Goal: Task Accomplishment & Management: Manage account settings

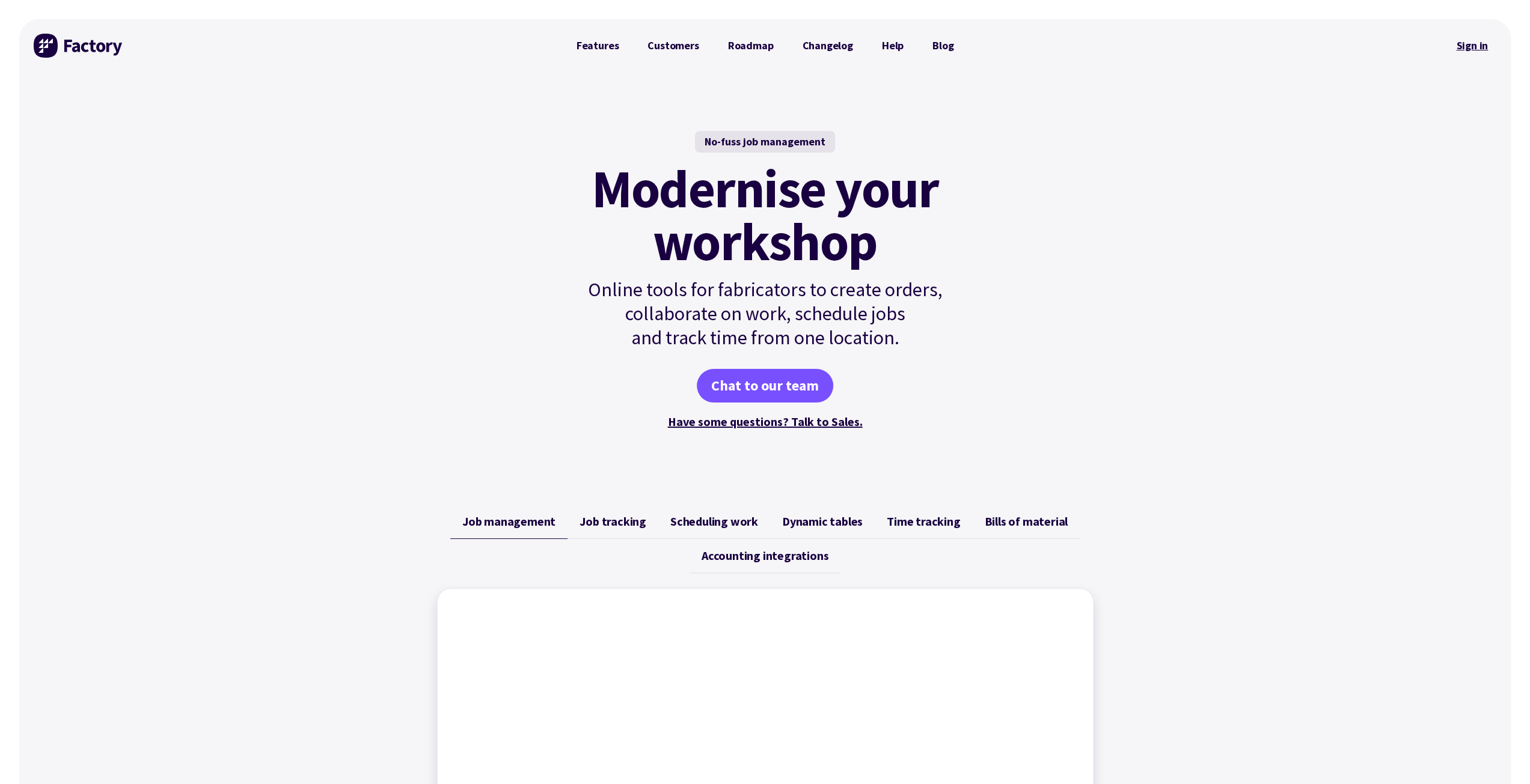
click at [1470, 41] on link "Sign in" at bounding box center [1472, 45] width 49 height 27
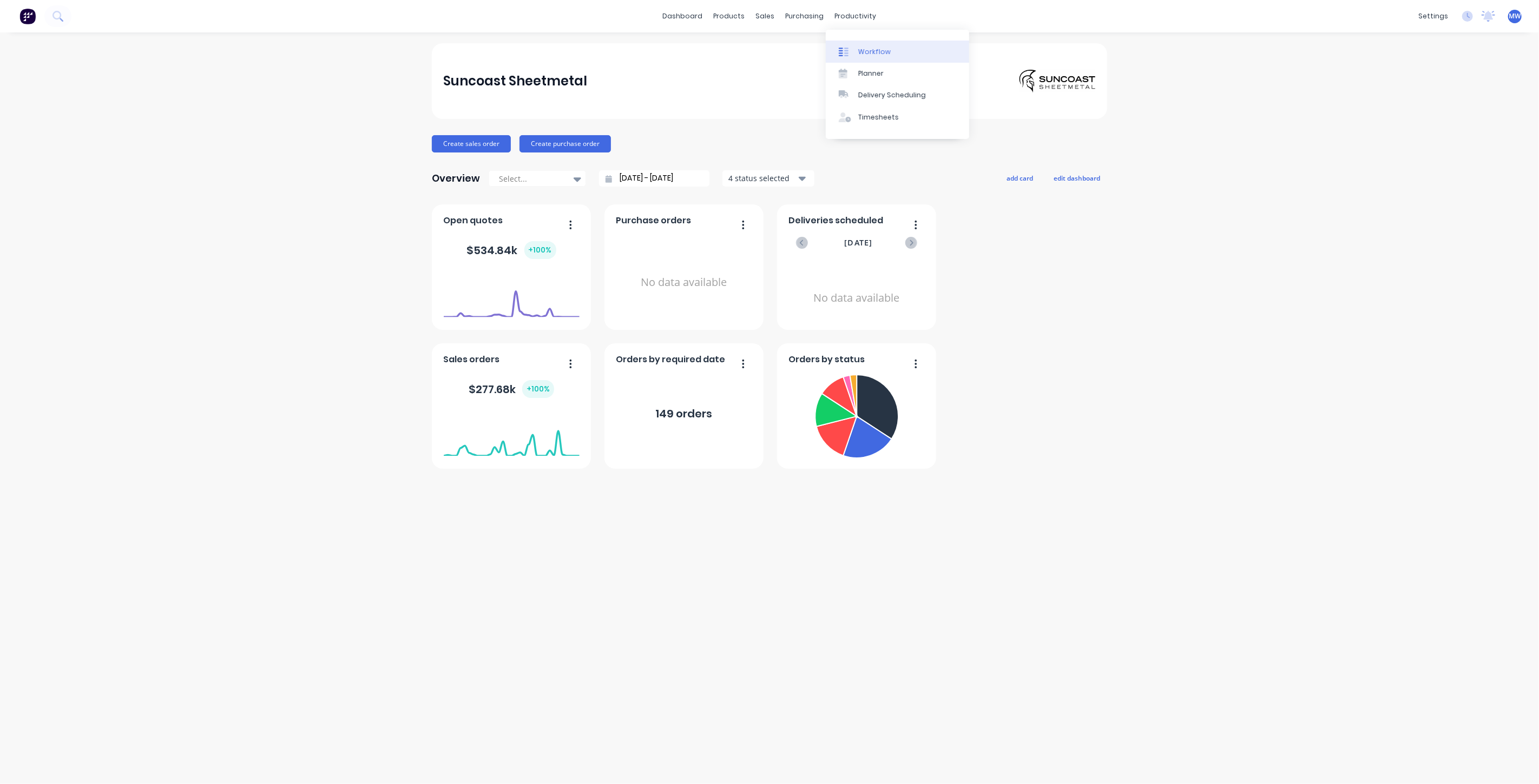
click at [887, 60] on link "Workflow" at bounding box center [897, 51] width 143 height 22
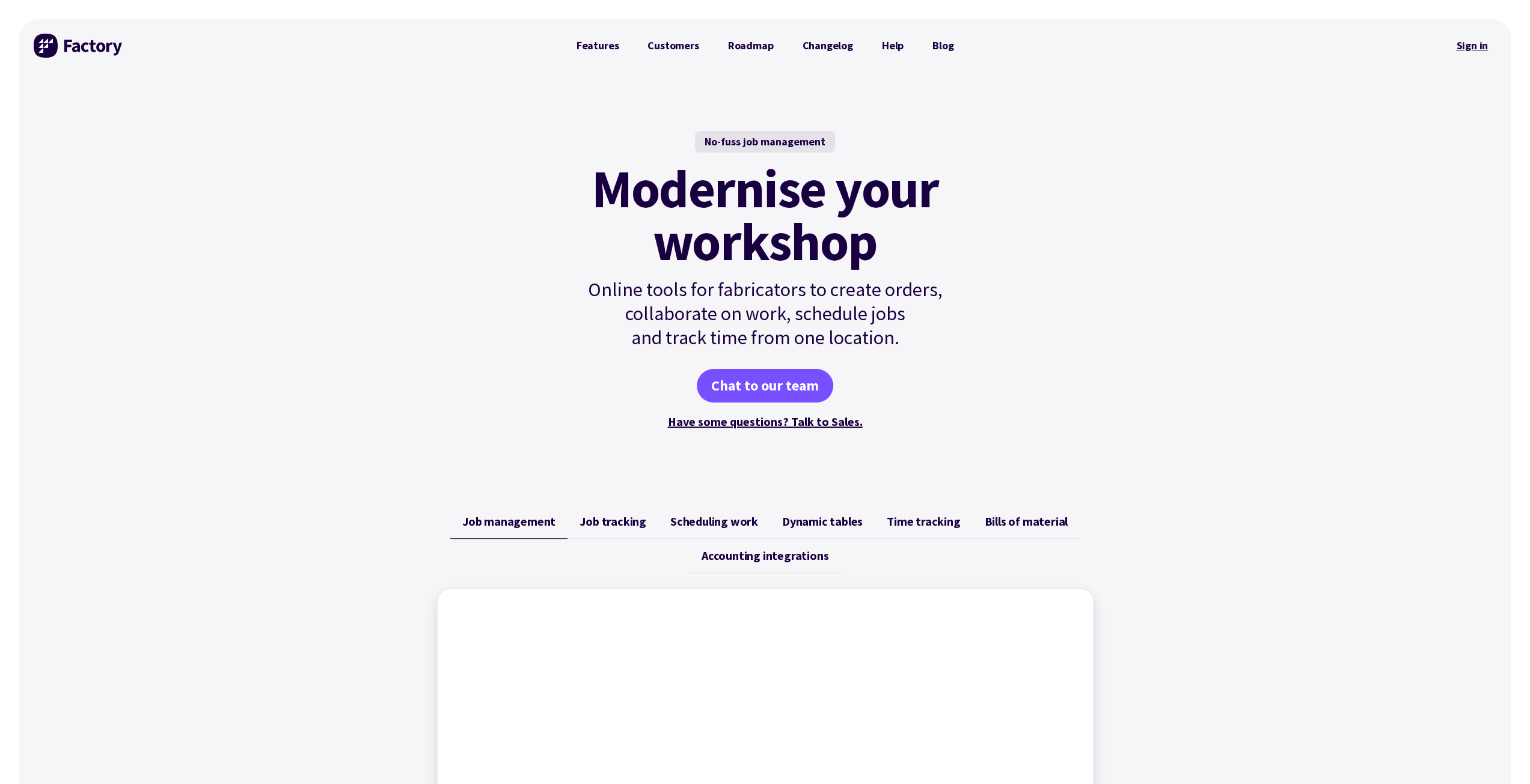
click at [1469, 44] on link "Sign in" at bounding box center [1472, 45] width 49 height 27
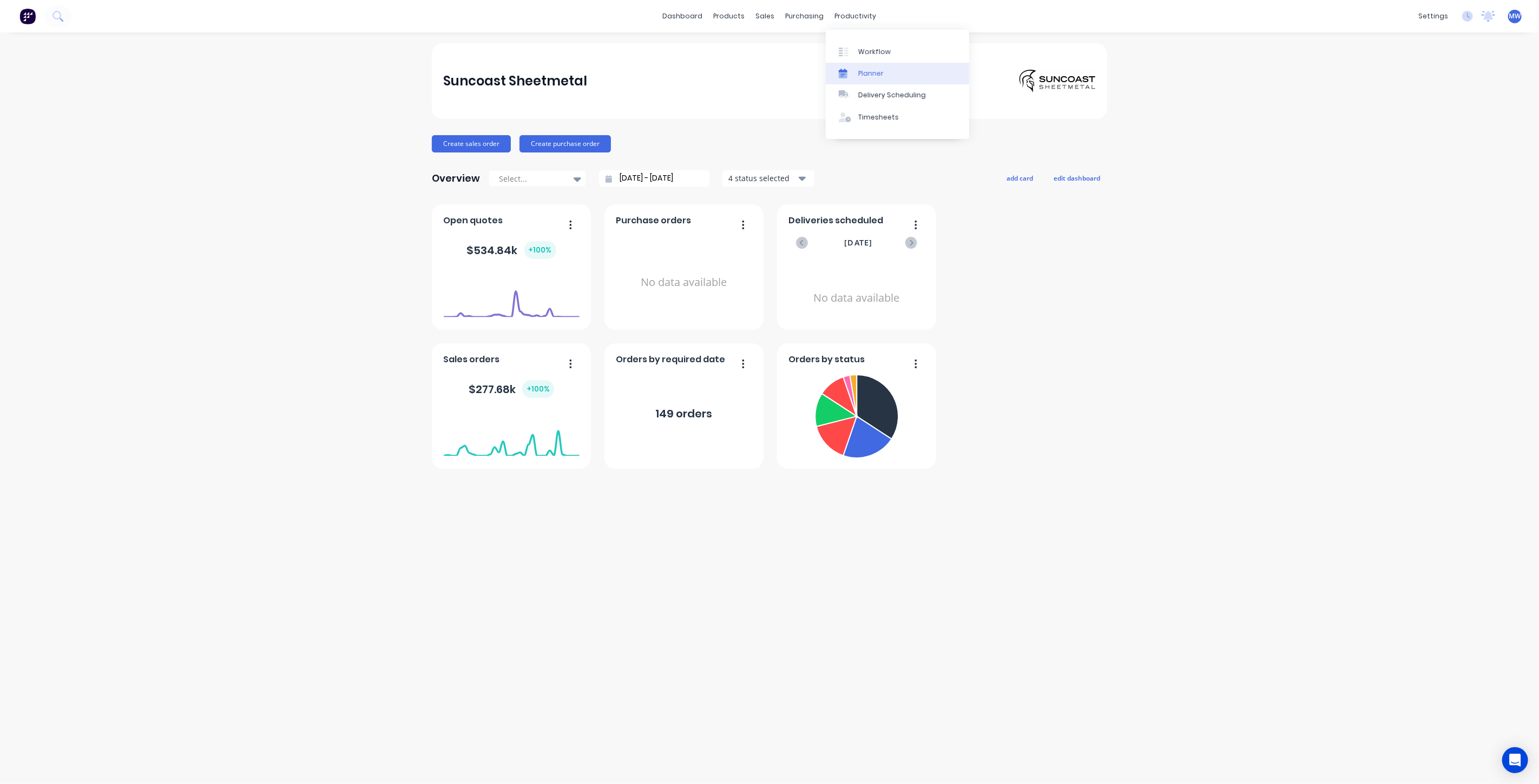
click at [879, 70] on div "Planner" at bounding box center [871, 73] width 25 height 10
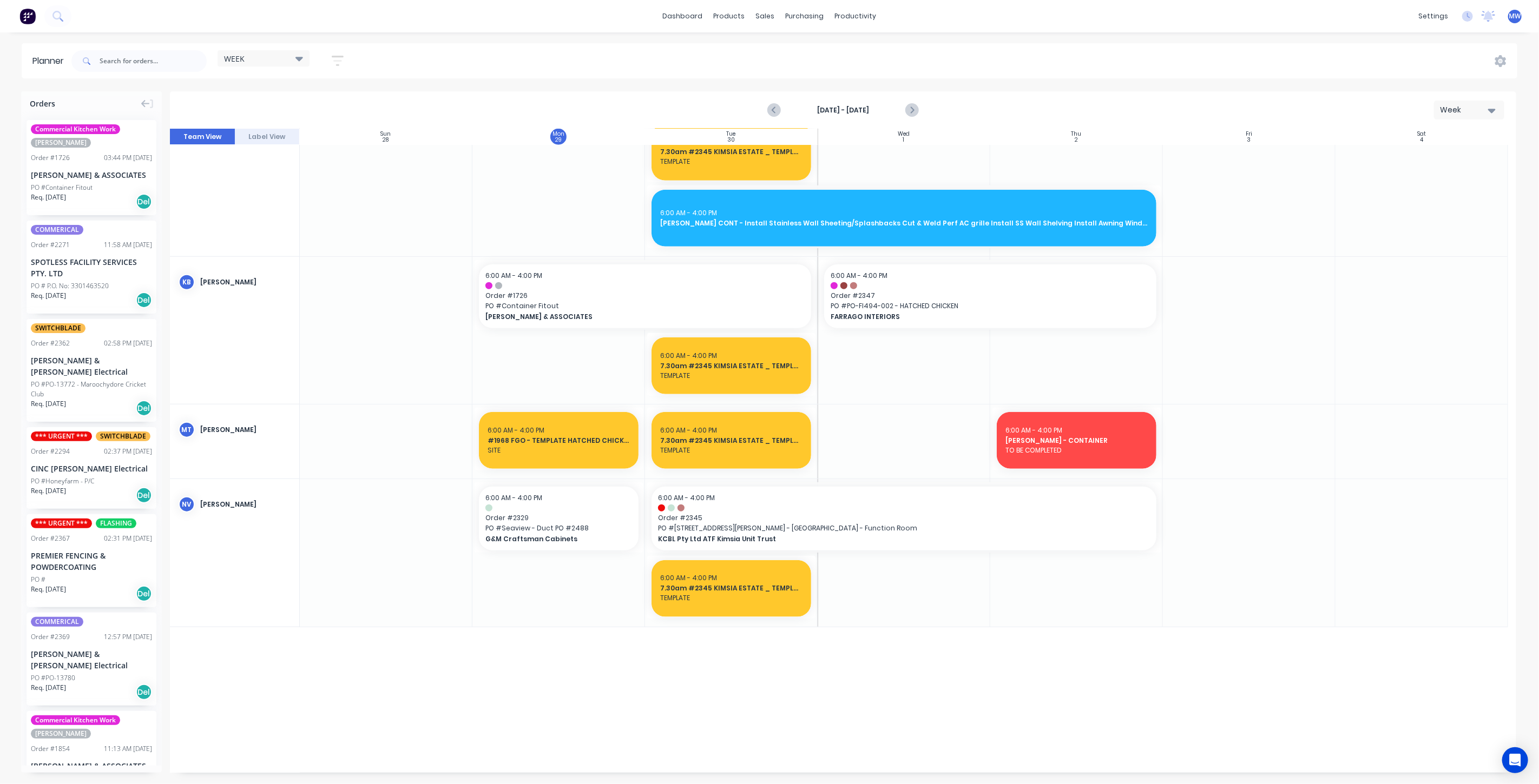
scroll to position [841, 0]
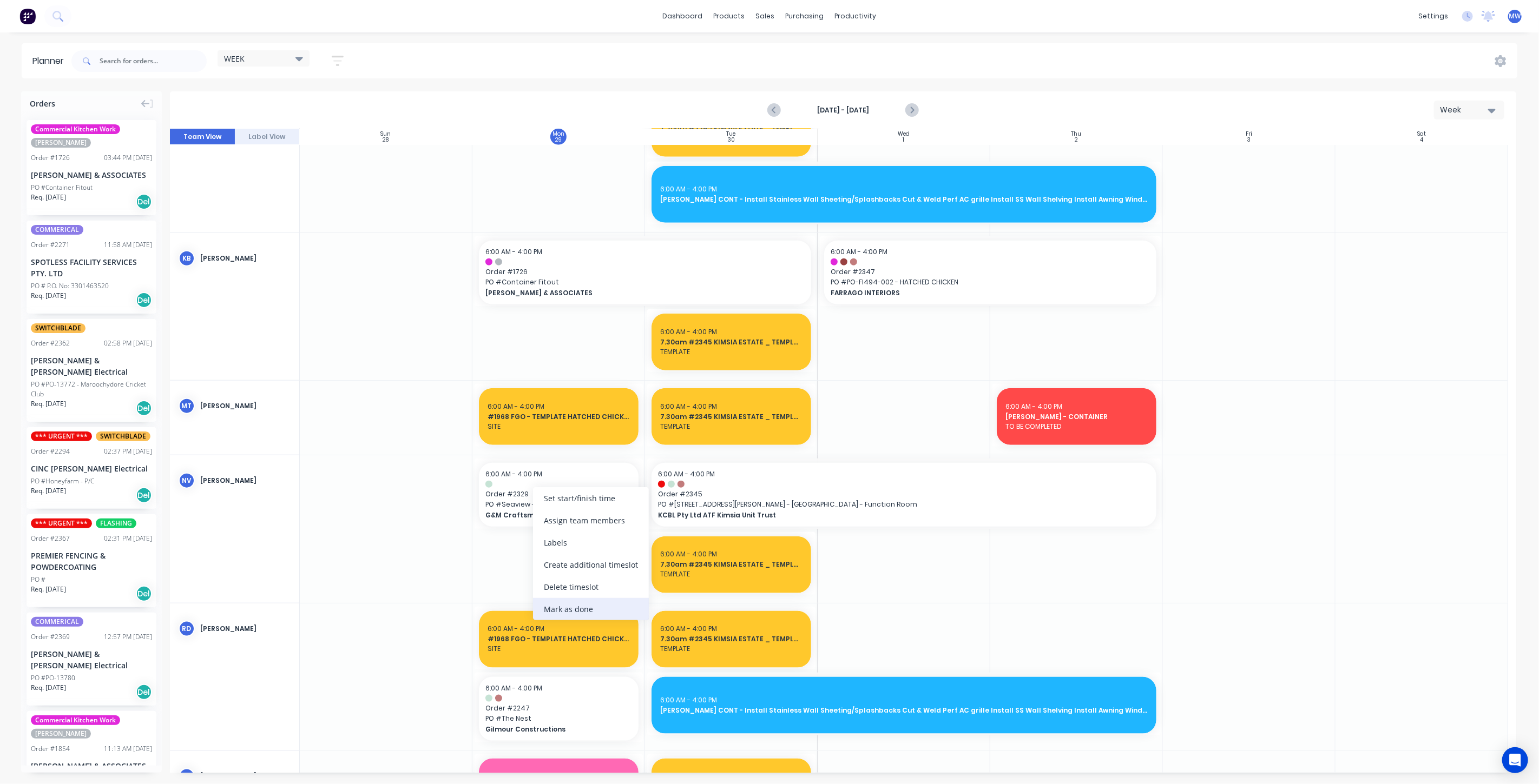
click at [598, 603] on div "Mark as done" at bounding box center [590, 609] width 116 height 22
click at [543, 545] on div at bounding box center [559, 529] width 173 height 147
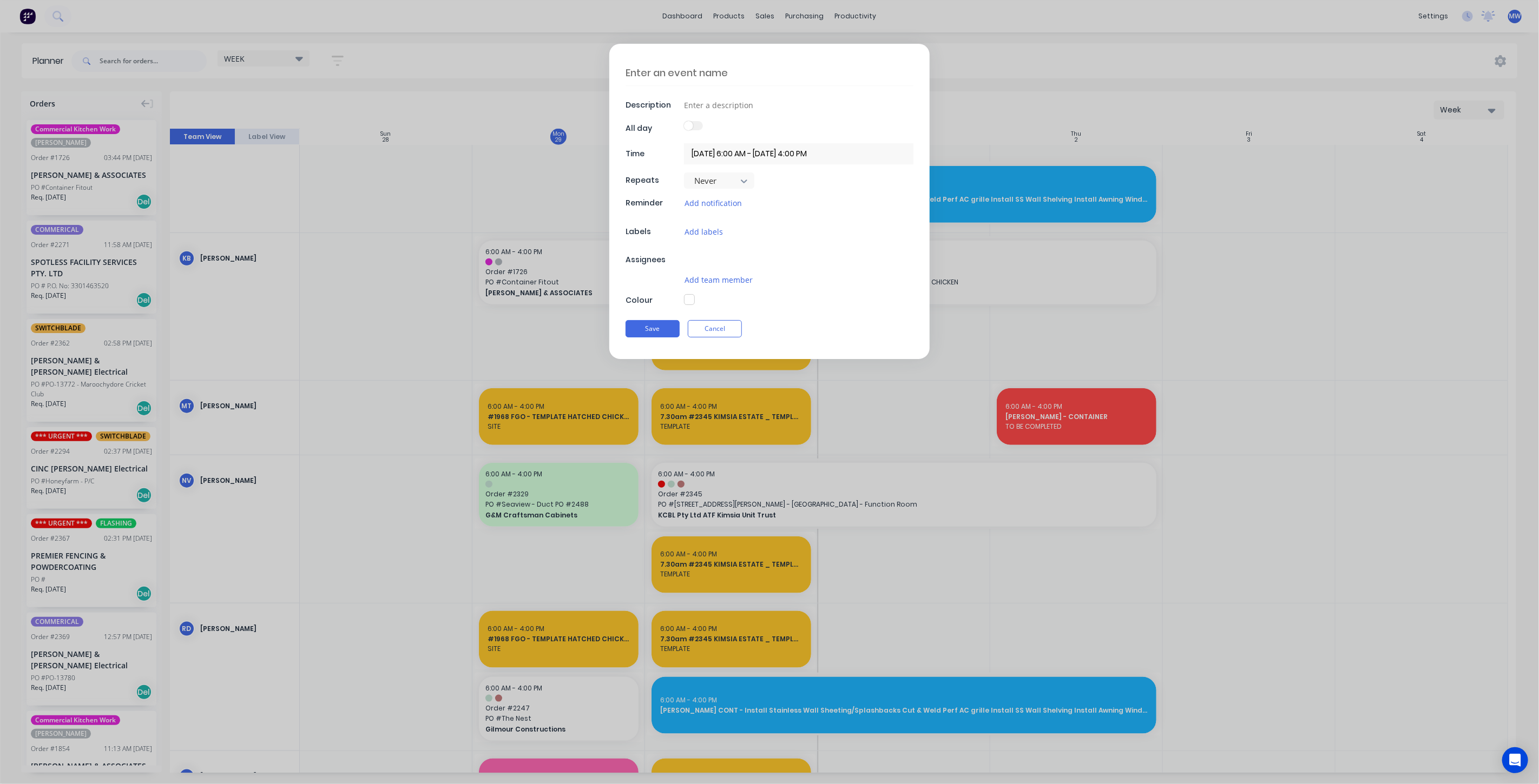
type textarea "x"
click at [711, 77] on textarea at bounding box center [769, 73] width 288 height 25
type textarea "A"
type textarea "x"
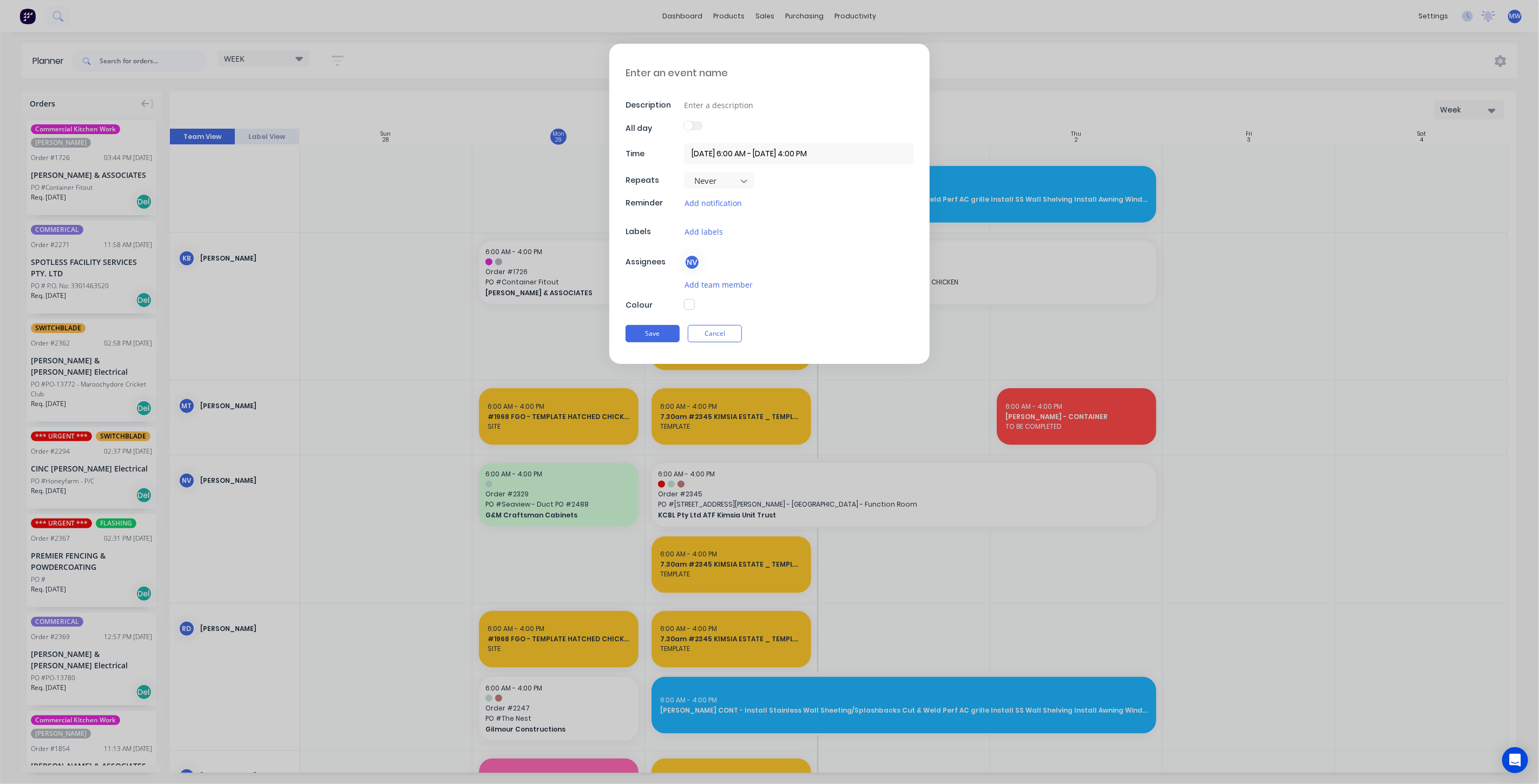
type textarea "H"
type textarea "x"
type textarea "HU"
type textarea "x"
type textarea "HUR"
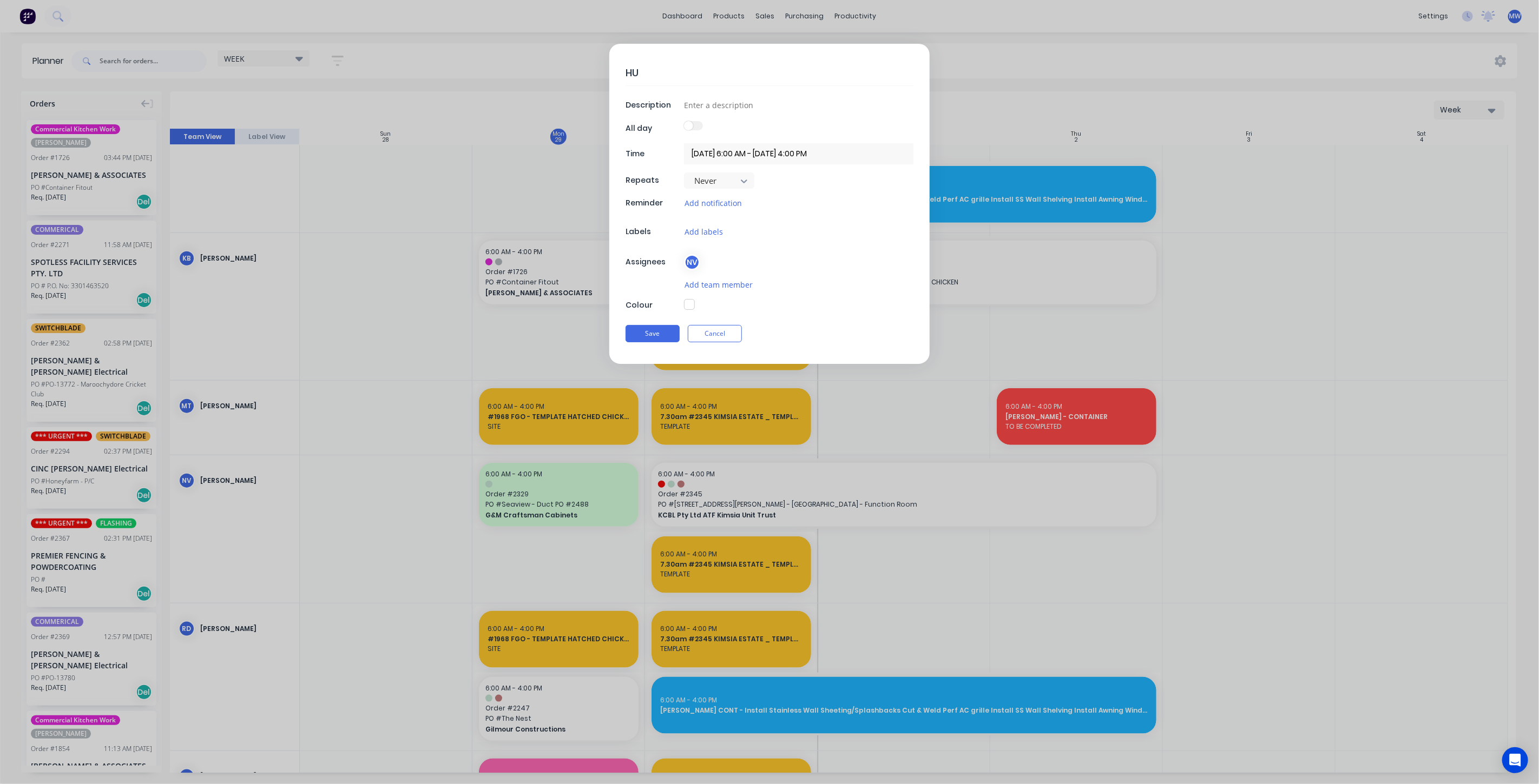
type textarea "x"
type textarea "HURT"
type textarea "x"
type textarea "HURT"
type textarea "x"
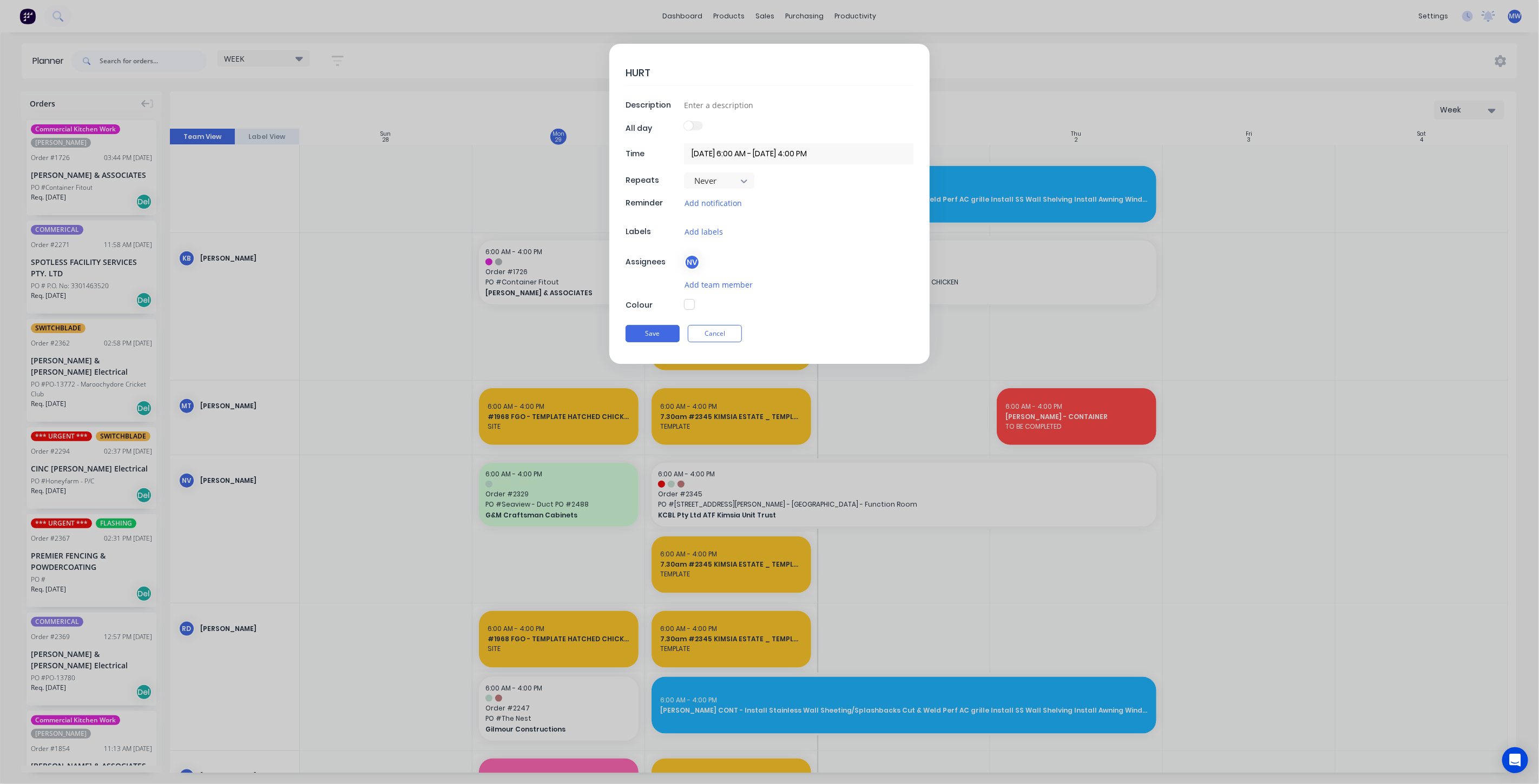
type textarea "HURT B"
type textarea "x"
type textarea "HURT BA"
type textarea "x"
type textarea "HURT BAC"
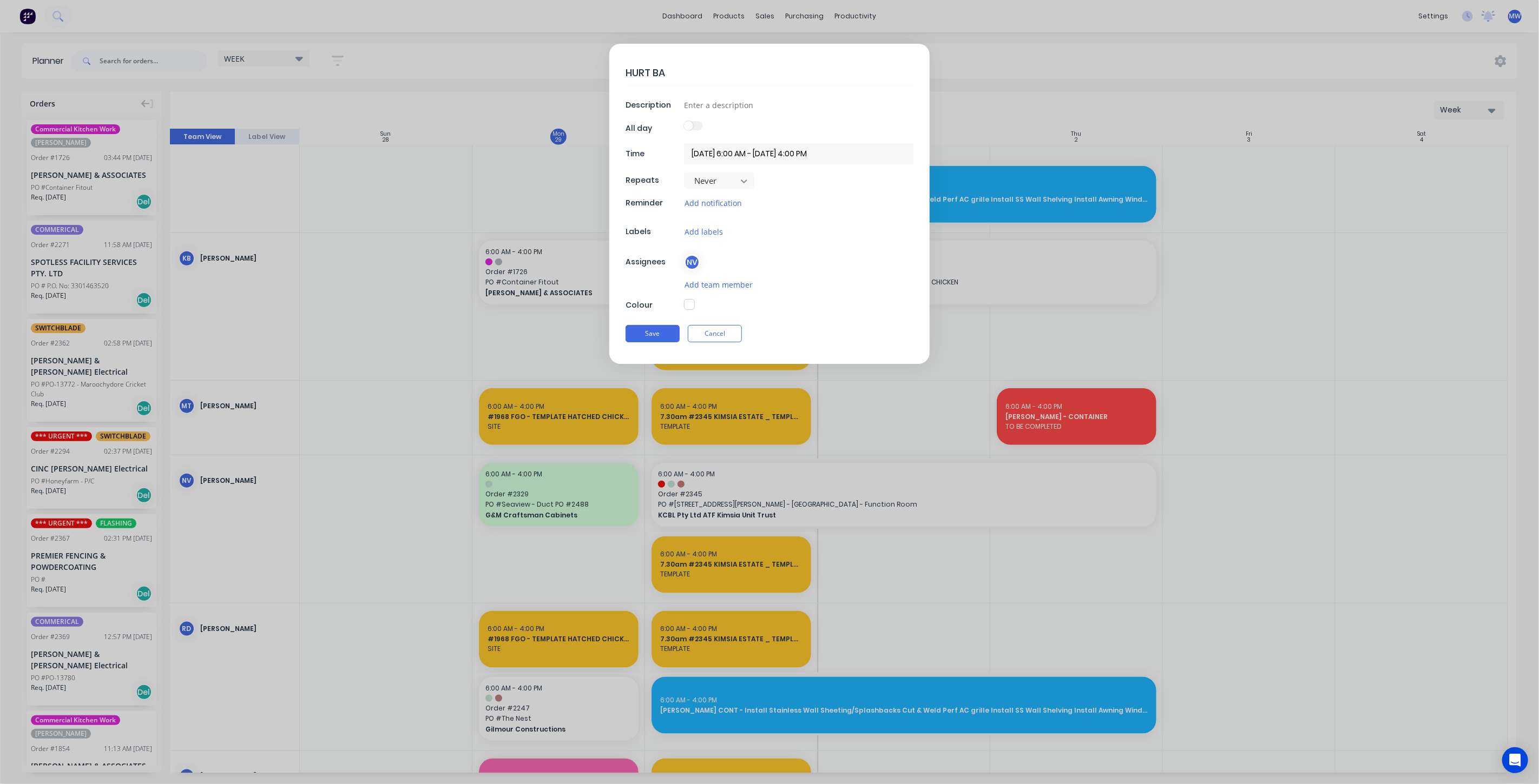
type textarea "x"
type textarea "HURT BACK"
type textarea "x"
type textarea "HURT BACK"
type textarea "x"
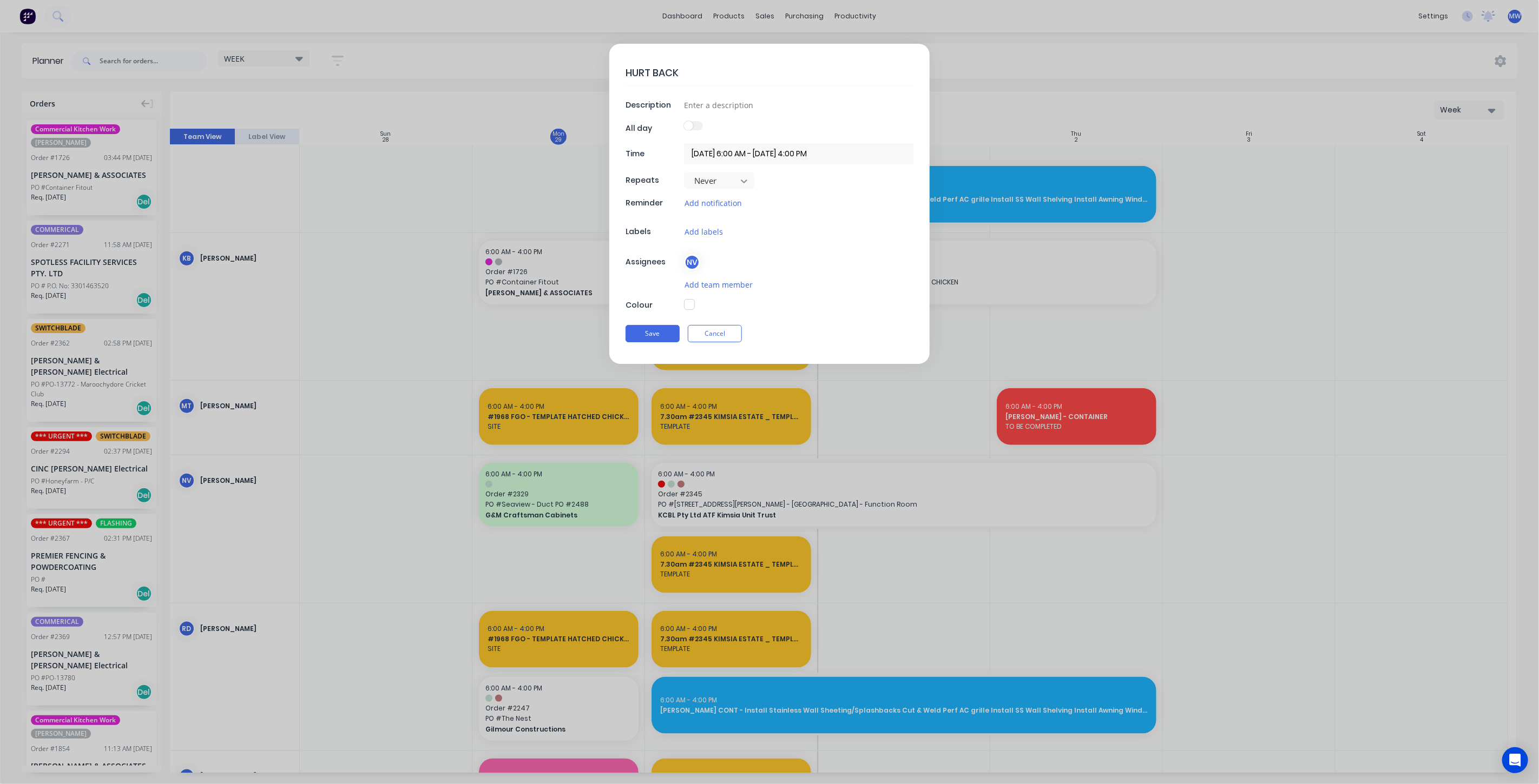
type textarea "HURT BACK -"
type textarea "x"
type textarea "HURT BACK -"
type textarea "x"
type textarea "HURT BACK - S"
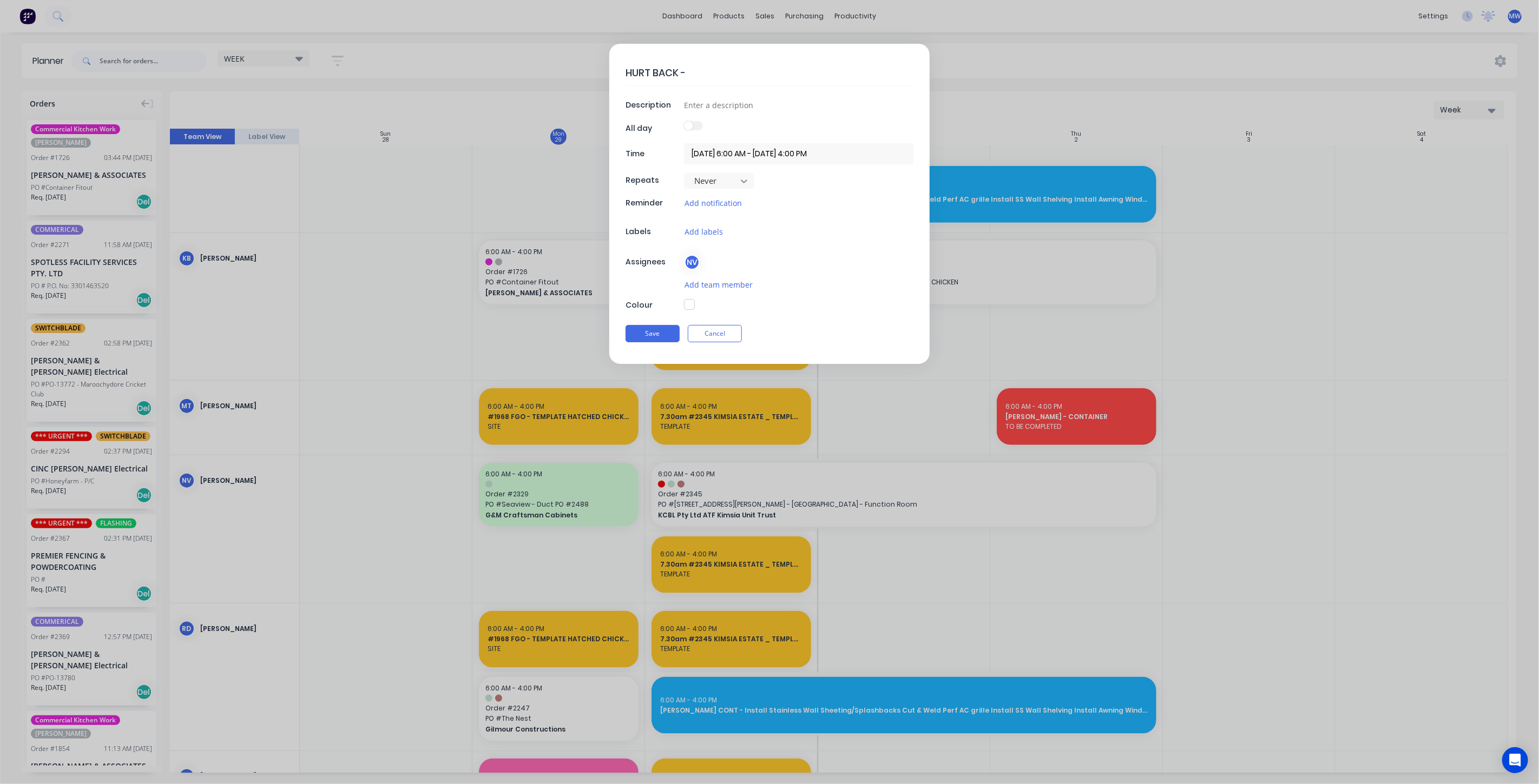
type textarea "x"
type textarea "HURT BACK - SI"
type textarea "x"
type textarea "HURT BACK - SIC"
type textarea "x"
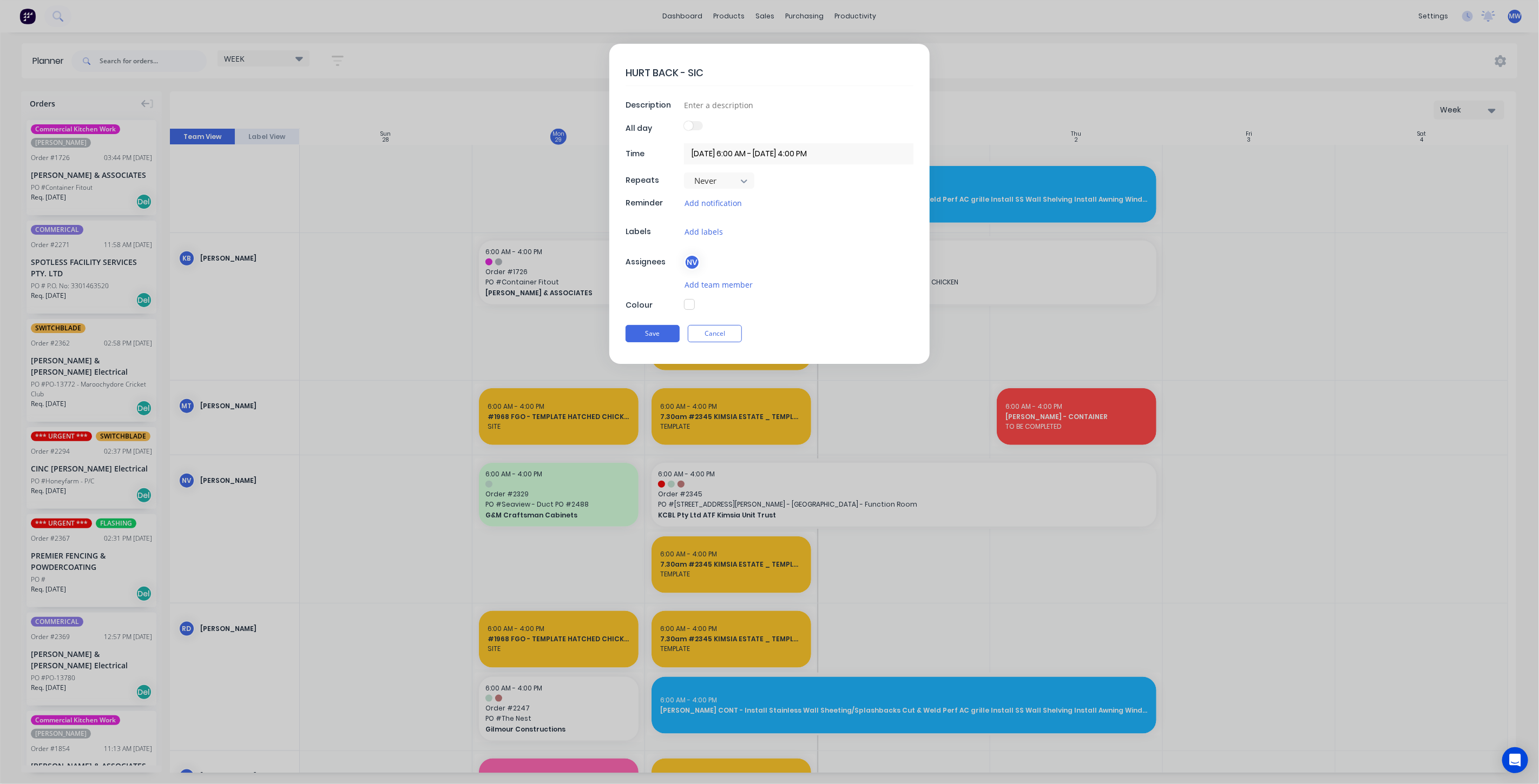
type textarea "HURT BACK - SICK"
type textarea "x"
type textarea "HURT BACK - SICK"
type textarea "x"
click at [737, 73] on textarea "HURT BACK - SICK" at bounding box center [769, 73] width 288 height 25
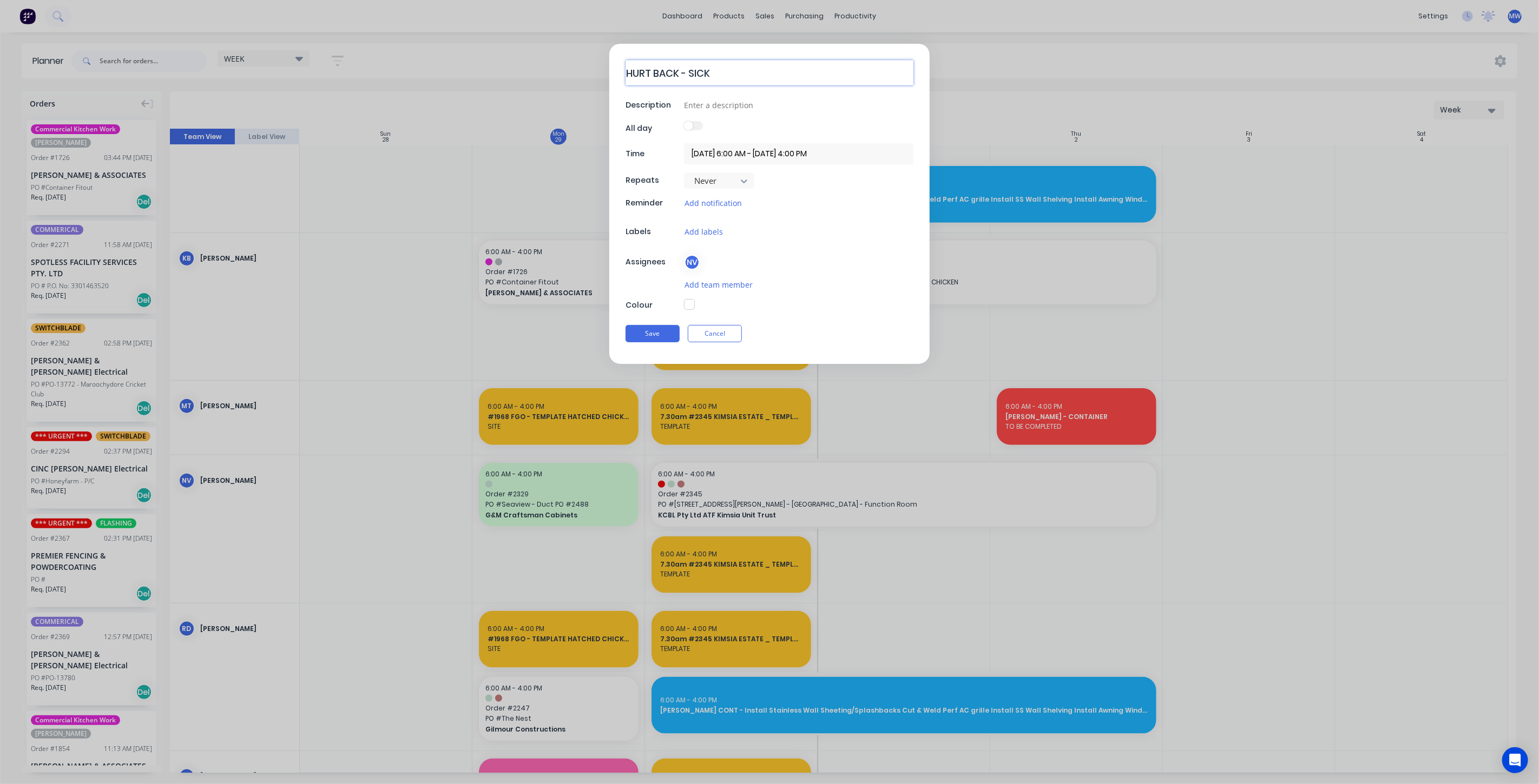
type textarea "HURT BACK - SICK"
click at [692, 306] on button "button" at bounding box center [689, 304] width 11 height 11
type textarea "x"
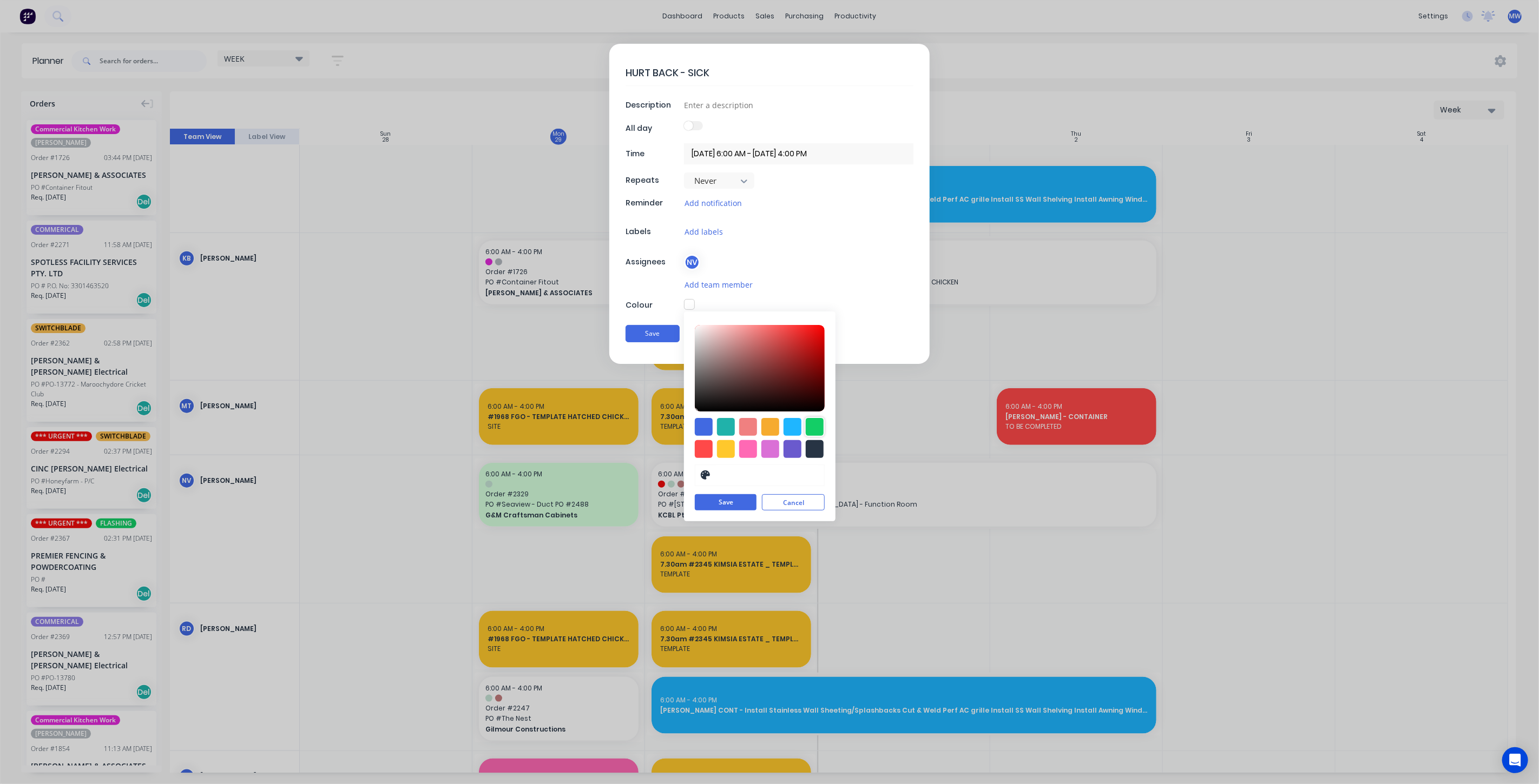
click at [814, 424] on div at bounding box center [814, 427] width 18 height 18
type input "#13CE66"
click at [742, 508] on button "Save" at bounding box center [725, 503] width 61 height 16
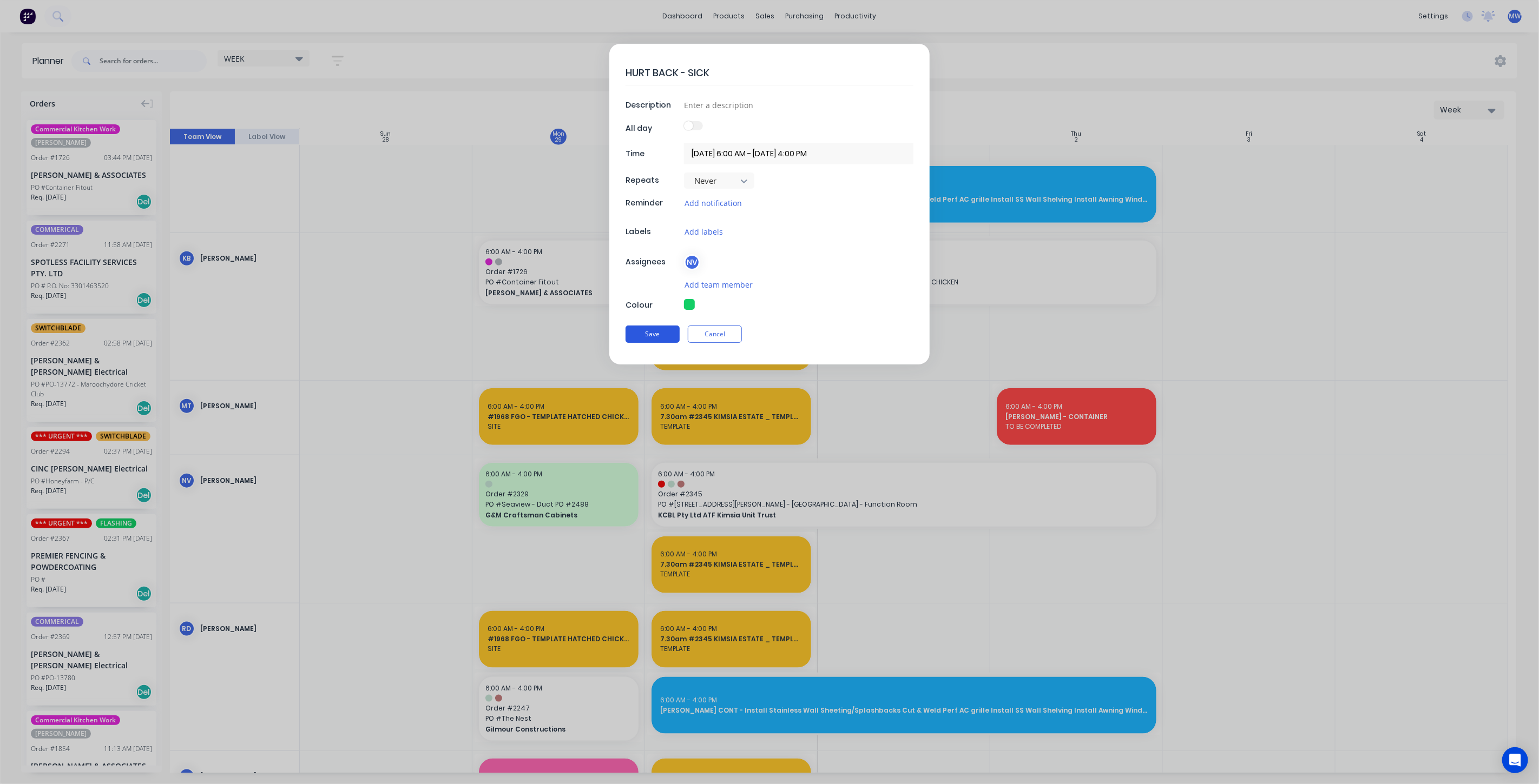
click at [648, 333] on button "Save" at bounding box center [652, 334] width 54 height 17
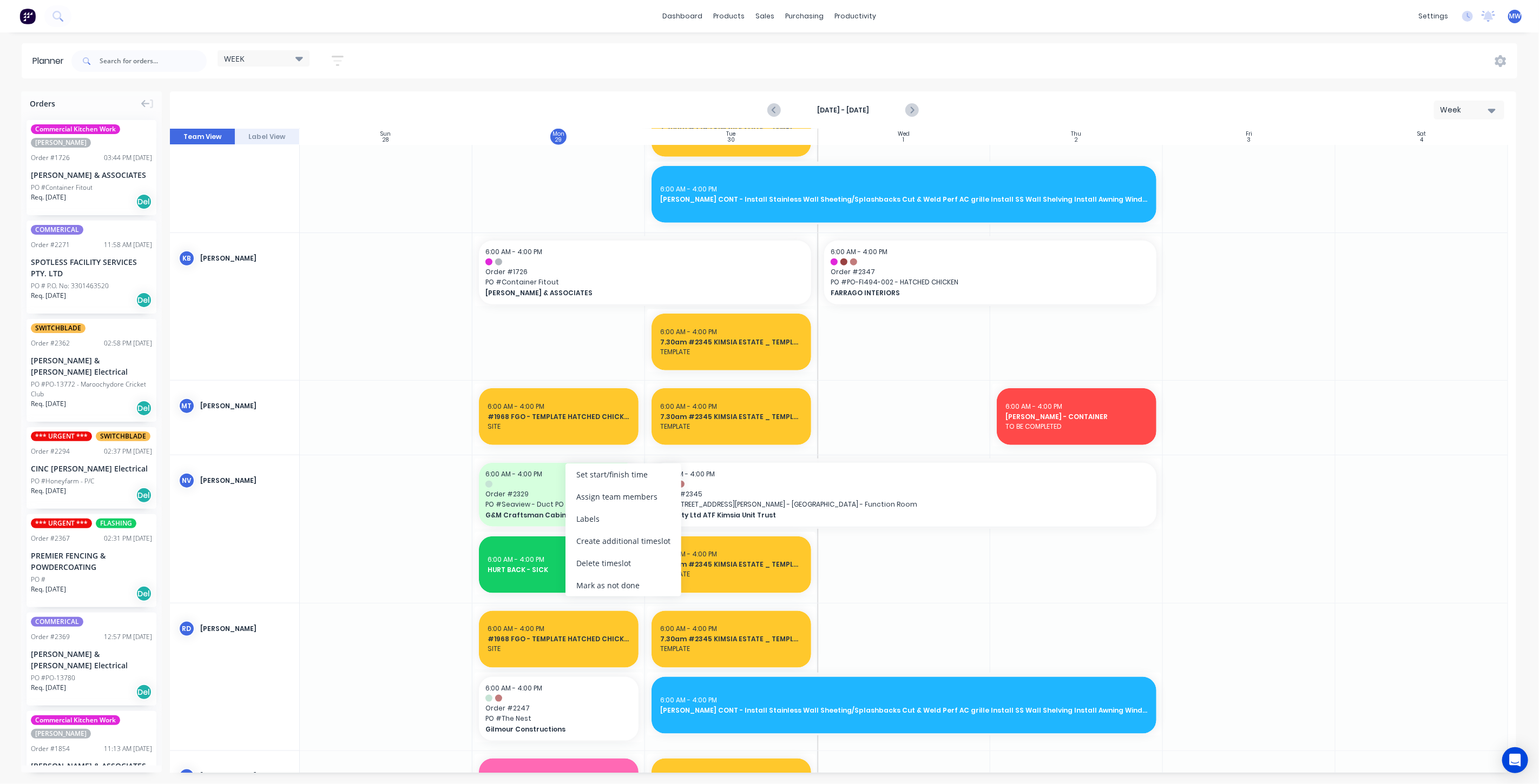
click at [635, 581] on div "Mark as not done" at bounding box center [623, 585] width 116 height 22
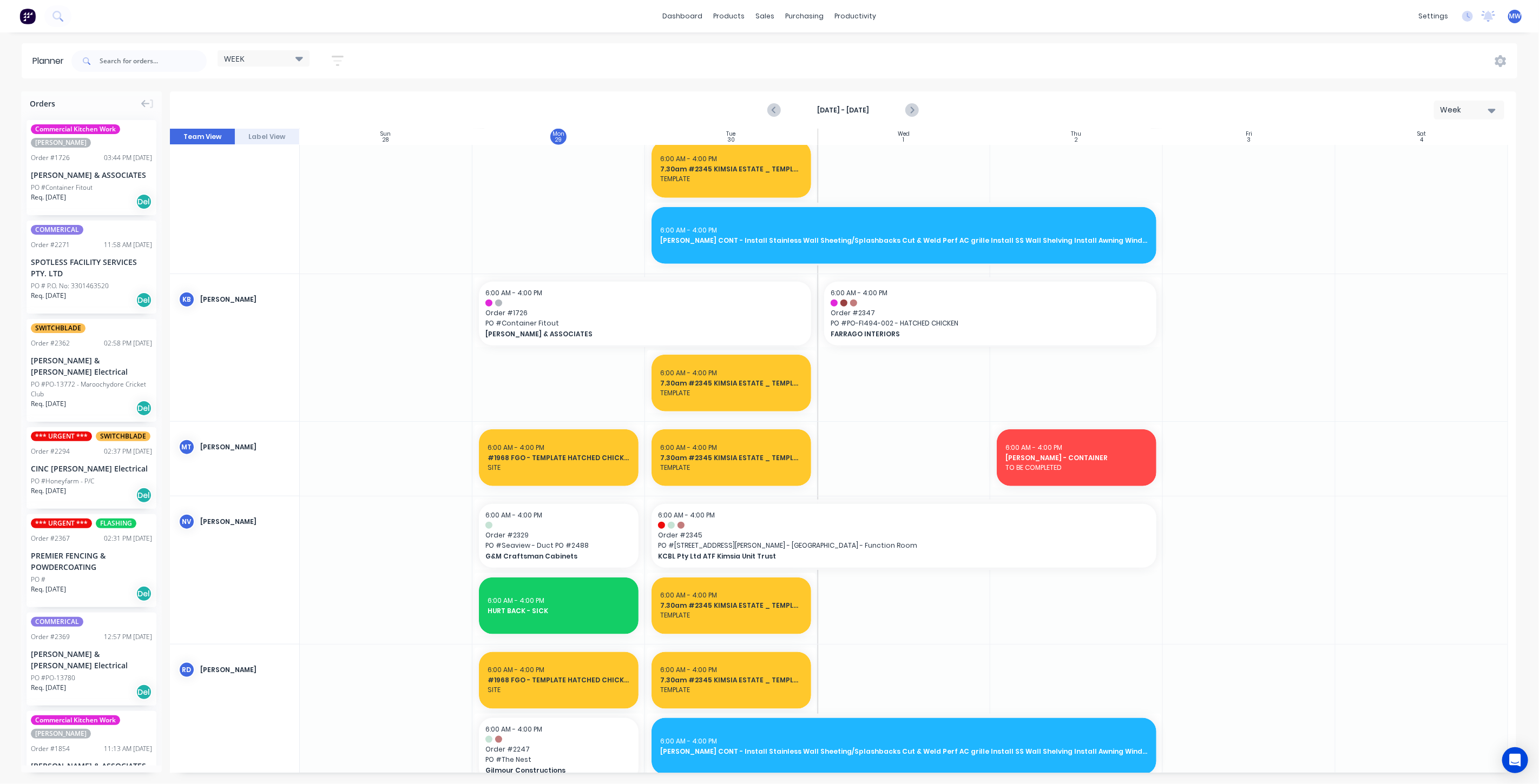
scroll to position [781, 0]
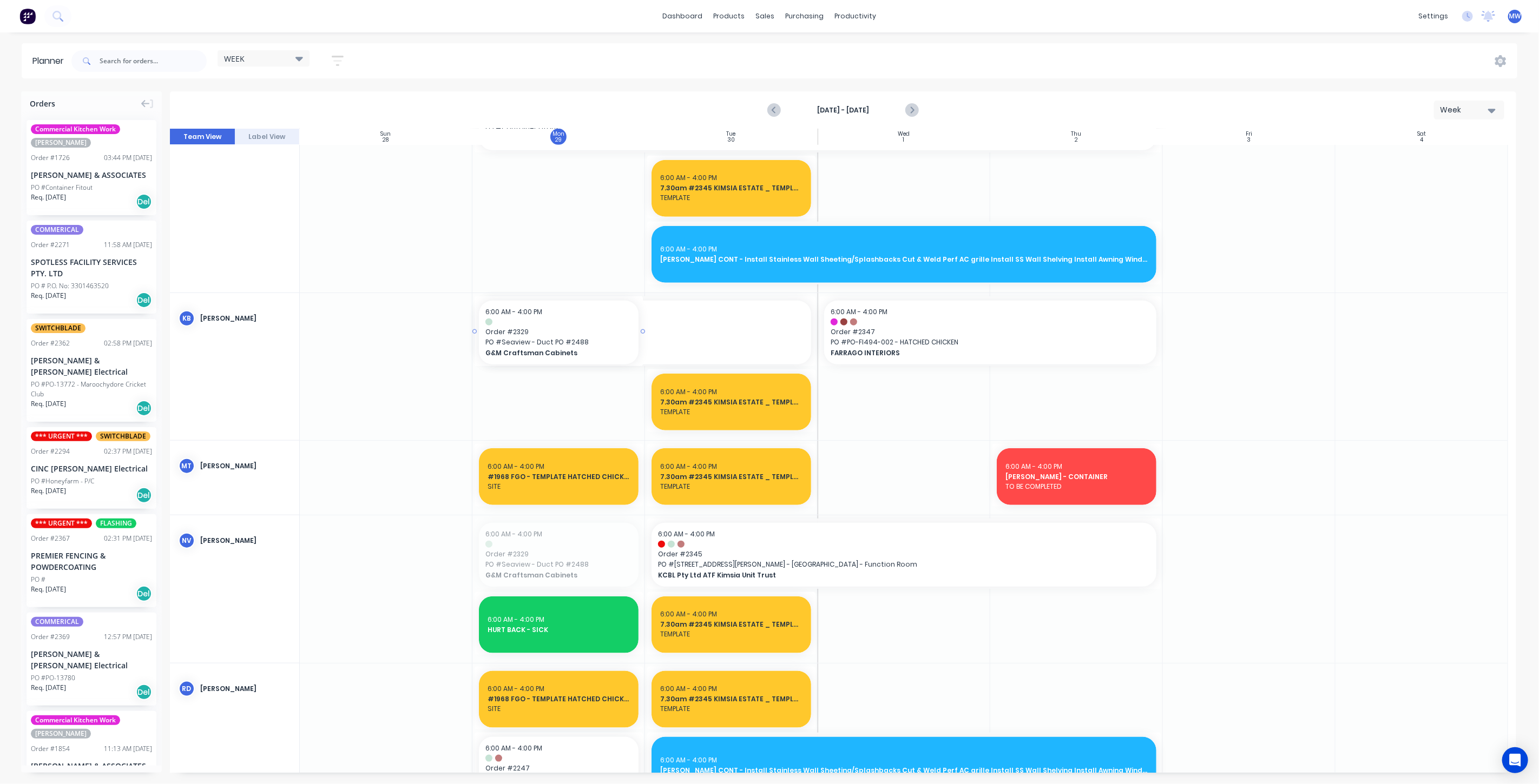
drag, startPoint x: 550, startPoint y: 557, endPoint x: 568, endPoint y: 434, distance: 124.3
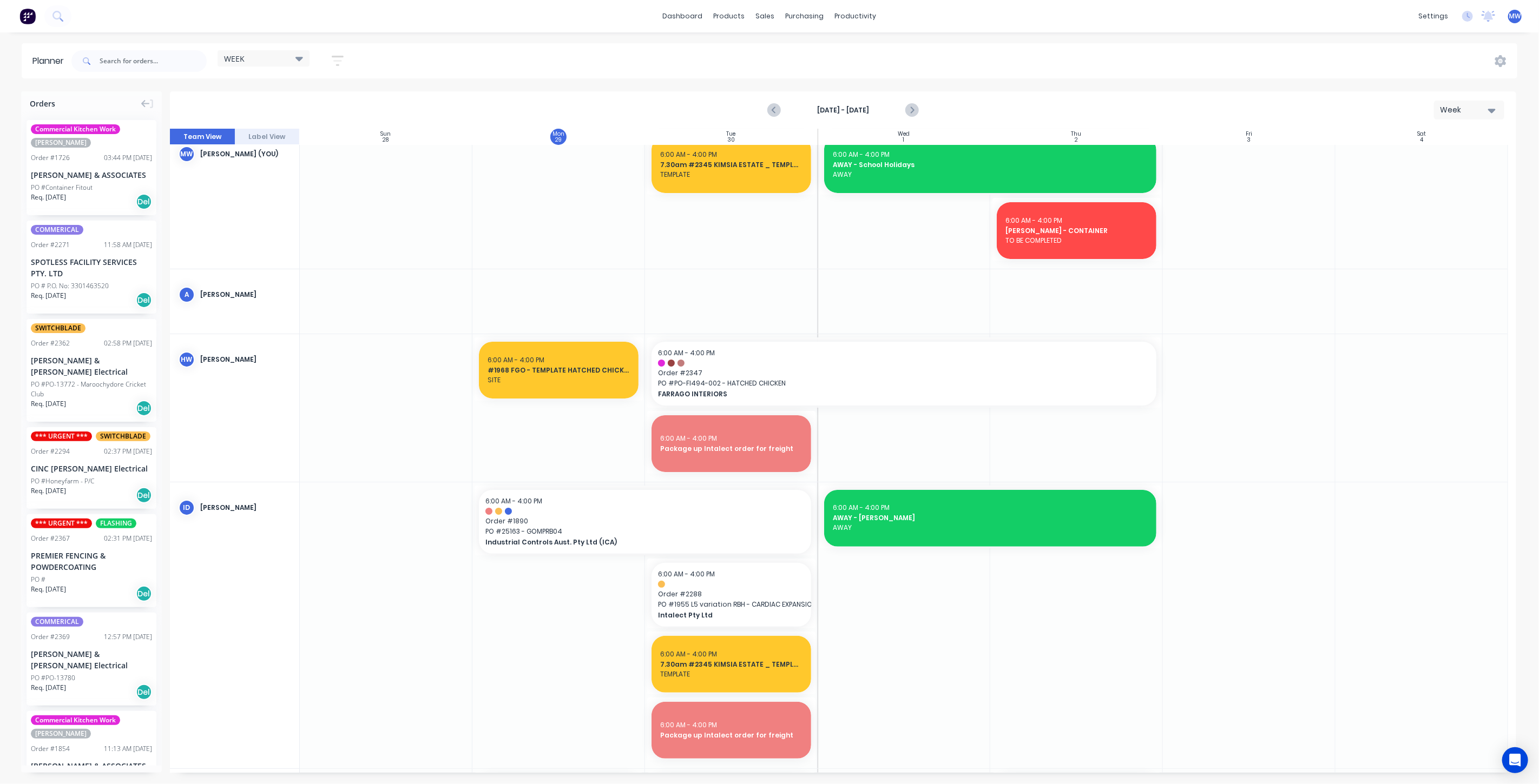
scroll to position [0, 0]
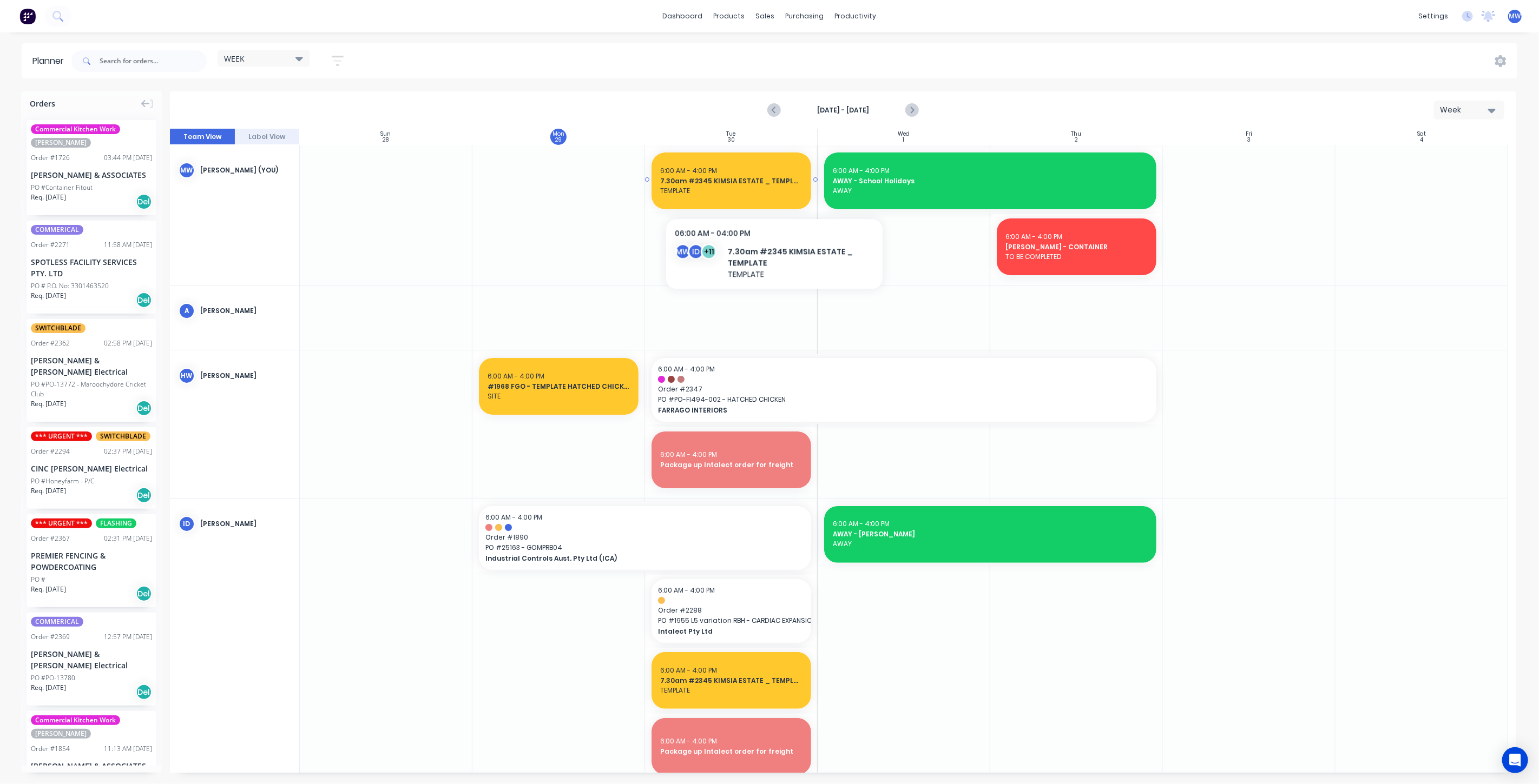
click at [773, 190] on span "TEMPLATE" at bounding box center [731, 191] width 142 height 10
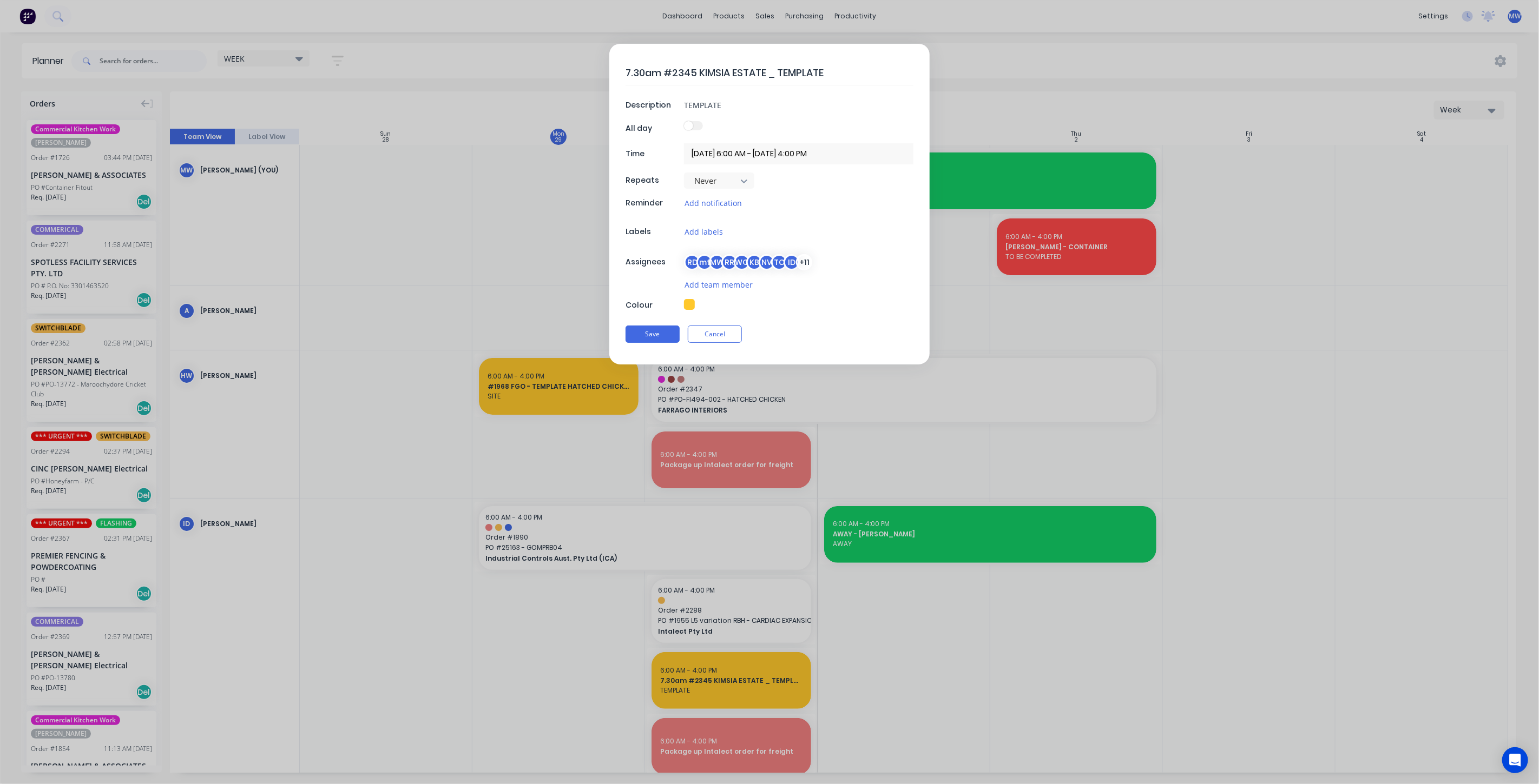
drag, startPoint x: 879, startPoint y: 313, endPoint x: 873, endPoint y: 312, distance: 6.1
click at [879, 312] on div "7.30am #2345 KIMSIA ESTATE _ TEMPLATE Description TEMPLATE All day Time 30/09/2…" at bounding box center [769, 204] width 320 height 321
click at [887, 325] on div "Save Cancel" at bounding box center [769, 334] width 288 height 28
click at [828, 311] on div "7.30am #2345 KIMSIA ESTATE _ TEMPLATE Description TEMPLATE All day Time 30/09/2…" at bounding box center [769, 204] width 320 height 321
click at [697, 330] on button "Cancel" at bounding box center [715, 334] width 54 height 17
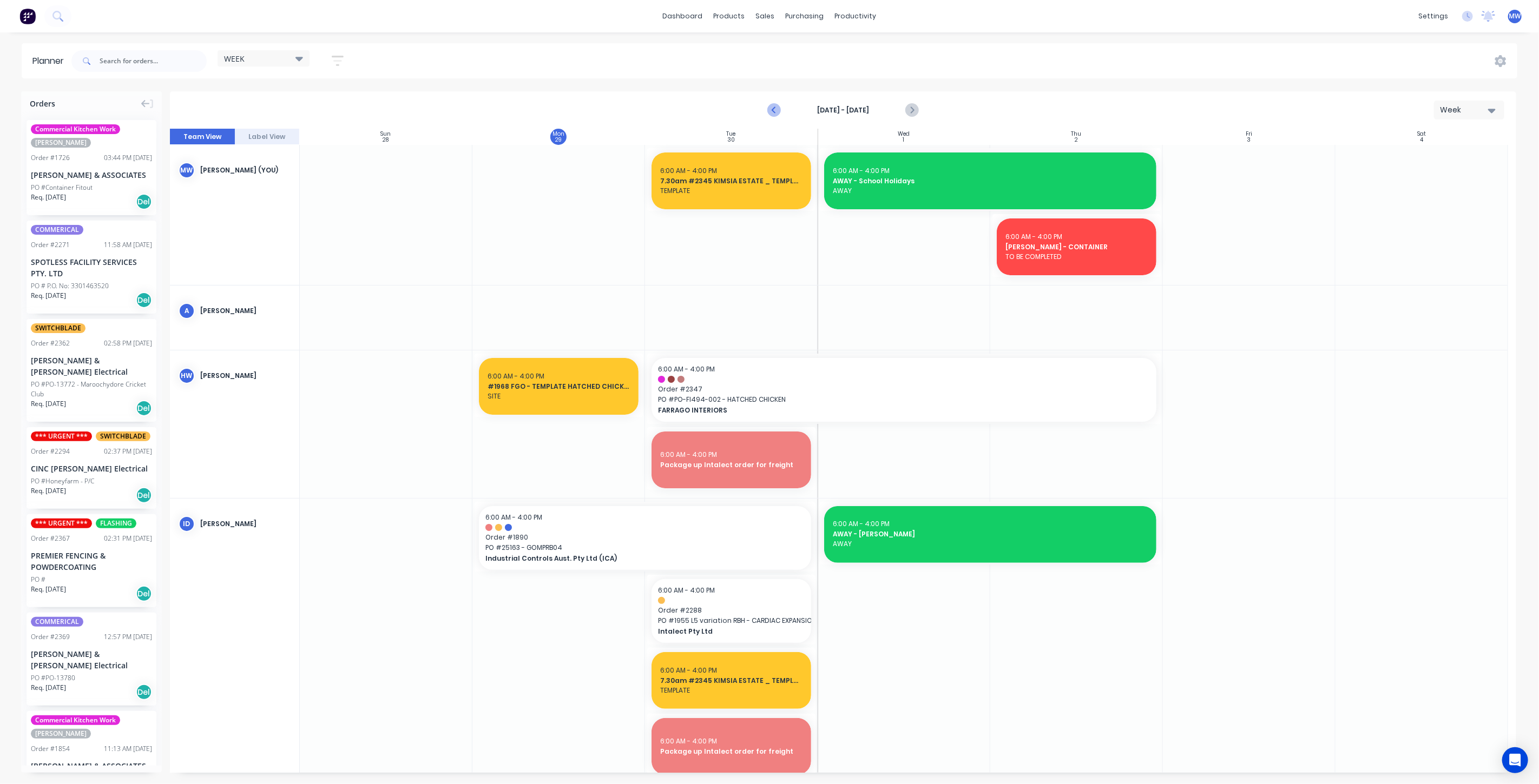
click at [778, 114] on icon "Previous page" at bounding box center [775, 111] width 13 height 13
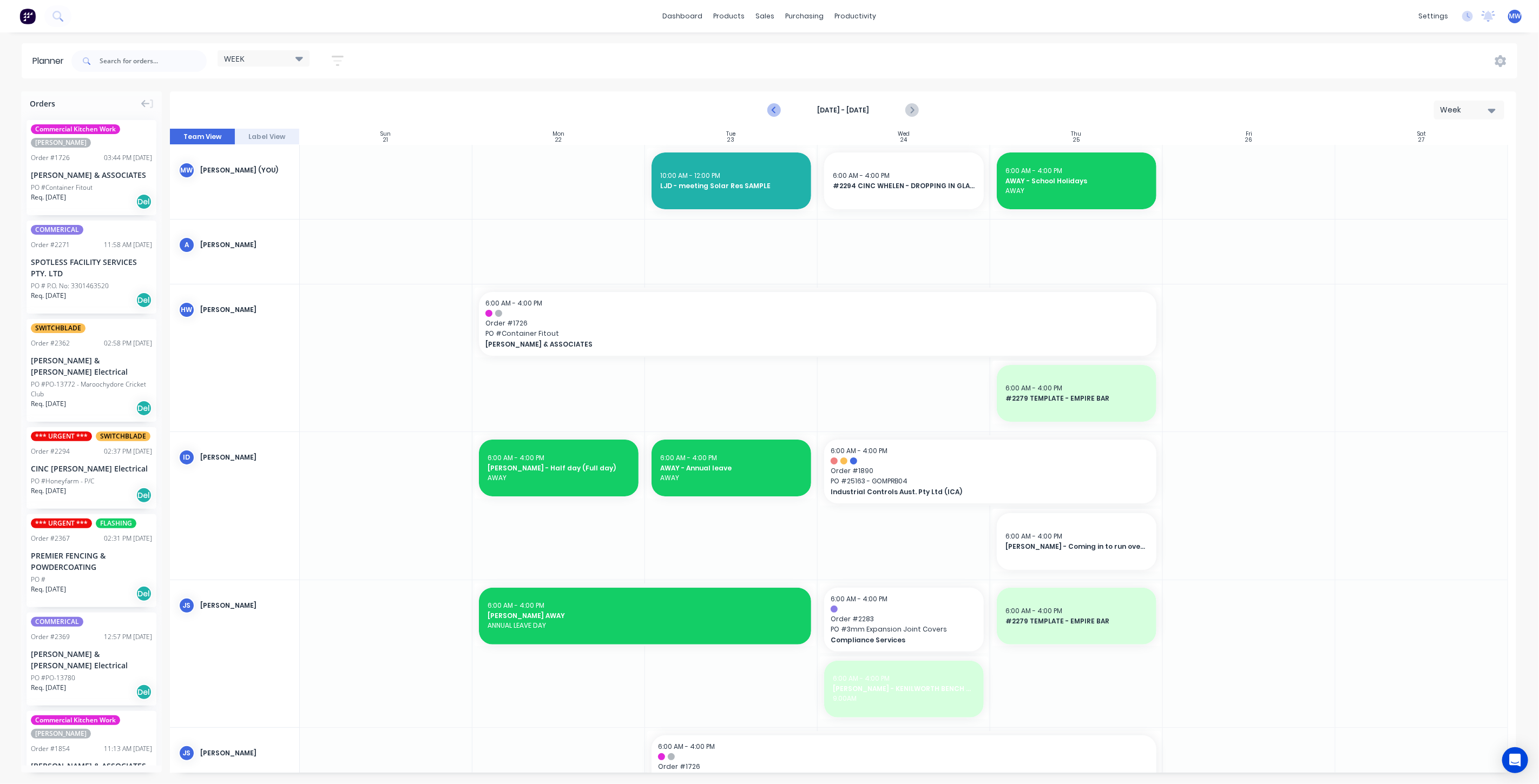
click at [778, 114] on icon "Previous page" at bounding box center [775, 111] width 13 height 13
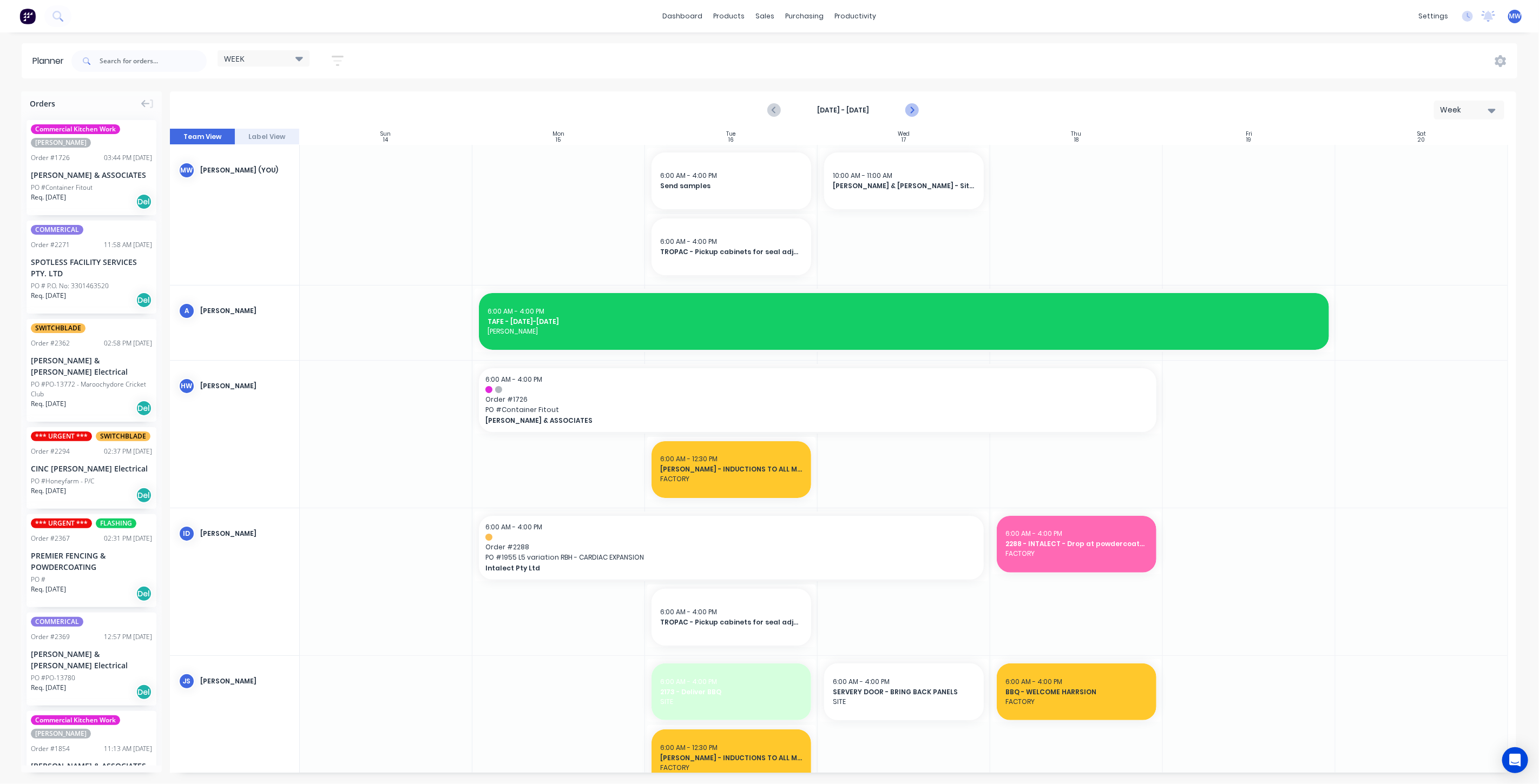
click at [911, 111] on icon "Next page" at bounding box center [911, 111] width 13 height 13
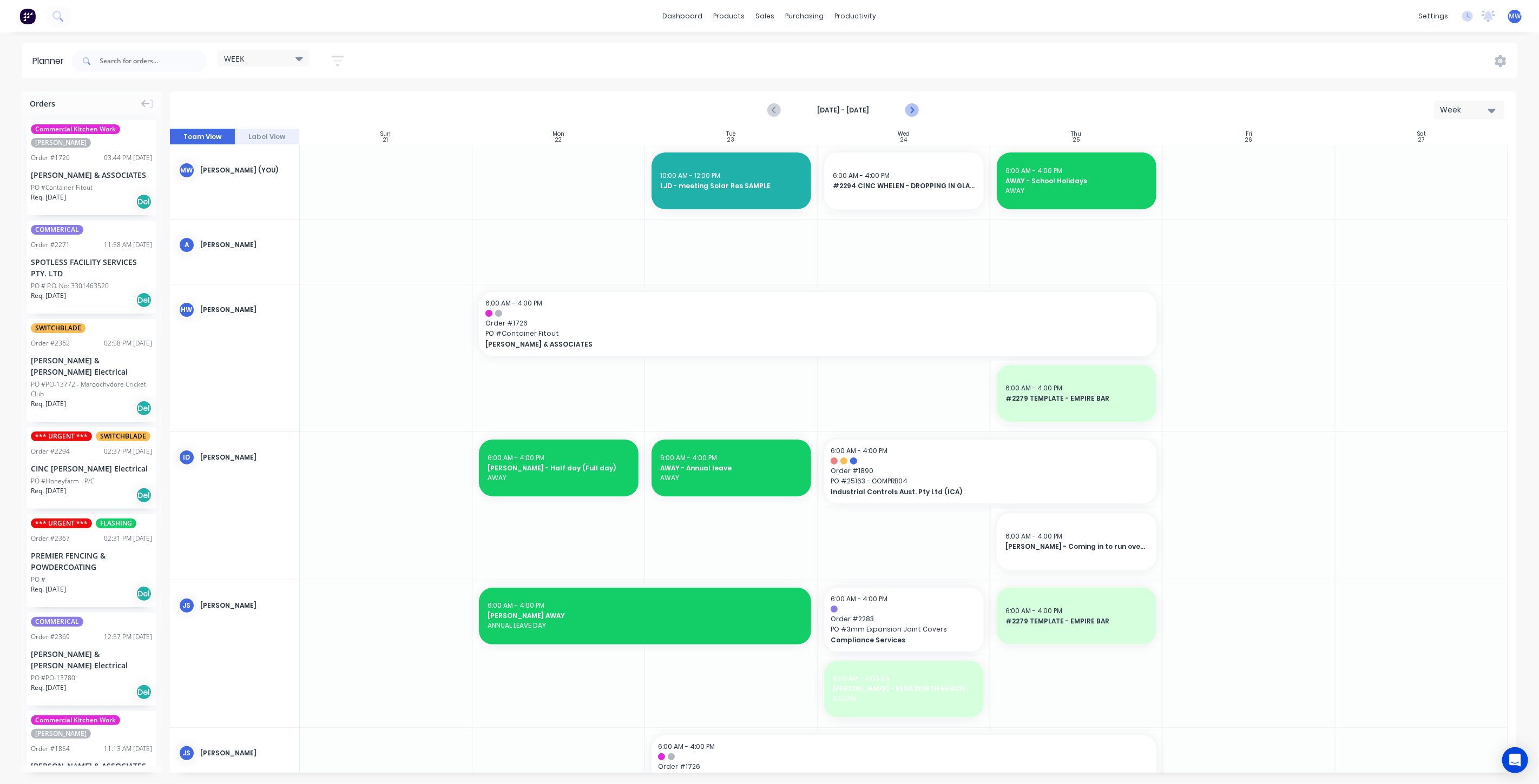
click at [911, 111] on icon "Next page" at bounding box center [911, 111] width 13 height 13
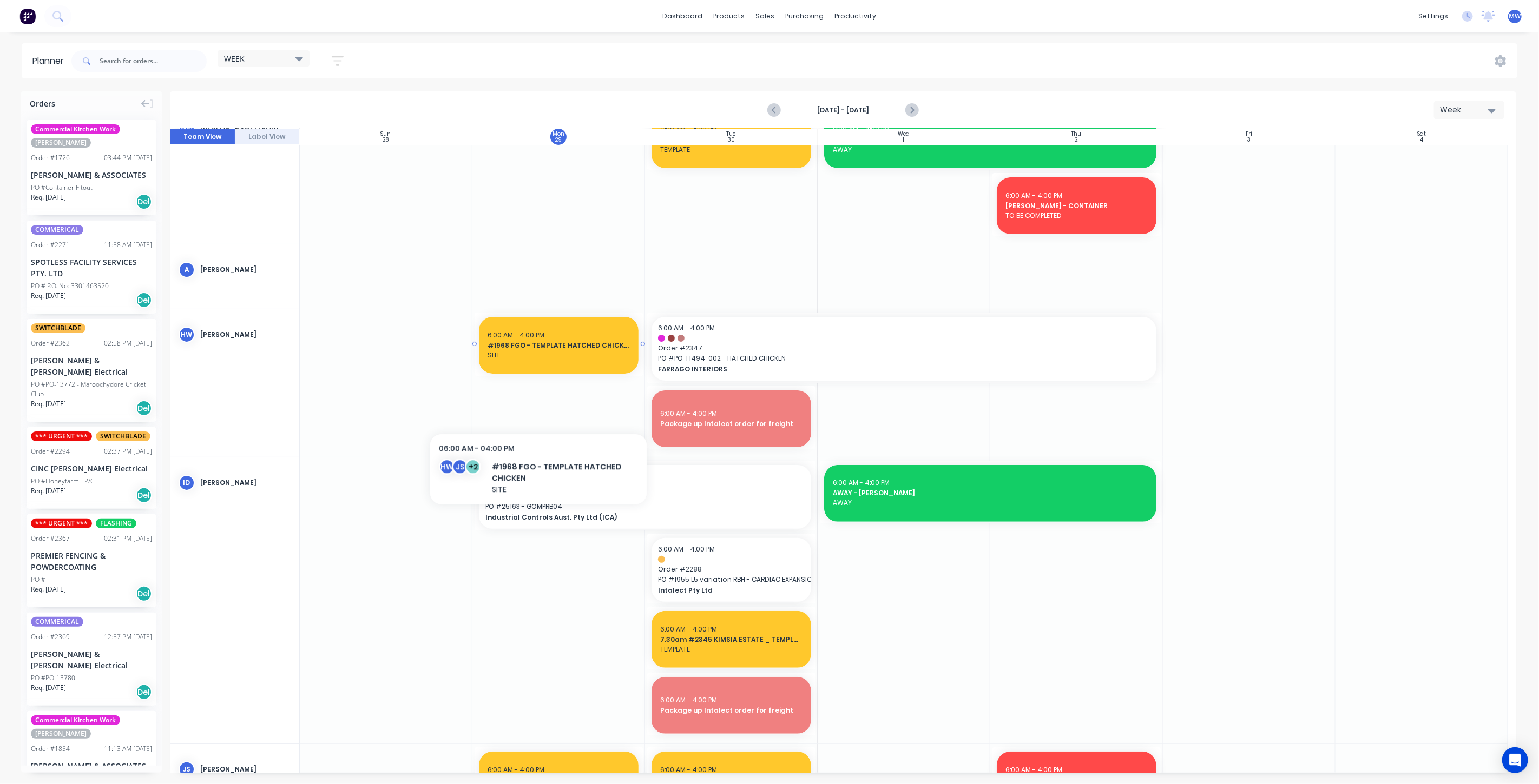
scroll to position [60, 0]
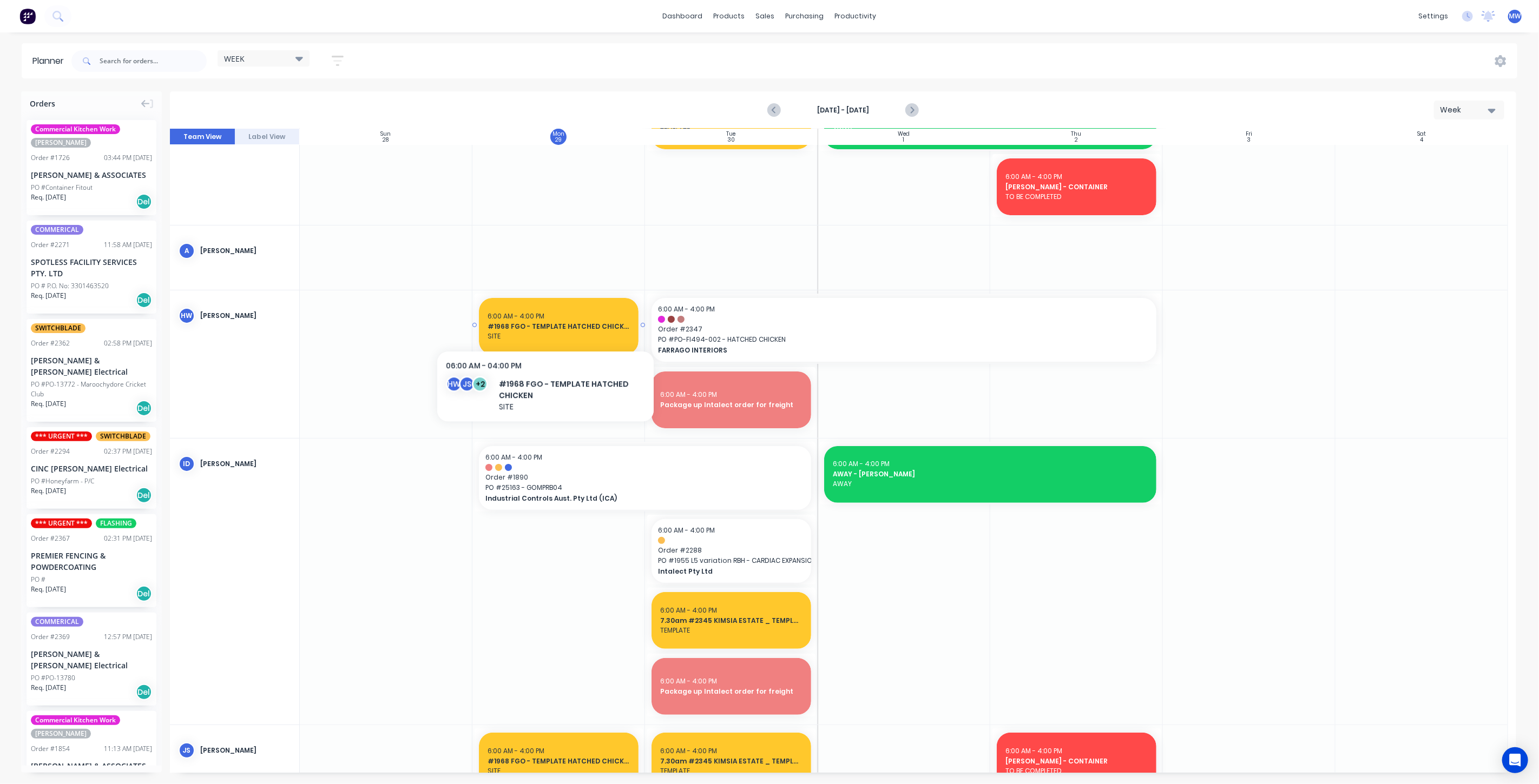
click at [545, 323] on span "#1968 FGO - TEMPLATE HATCHED CHICKEN" at bounding box center [559, 327] width 142 height 10
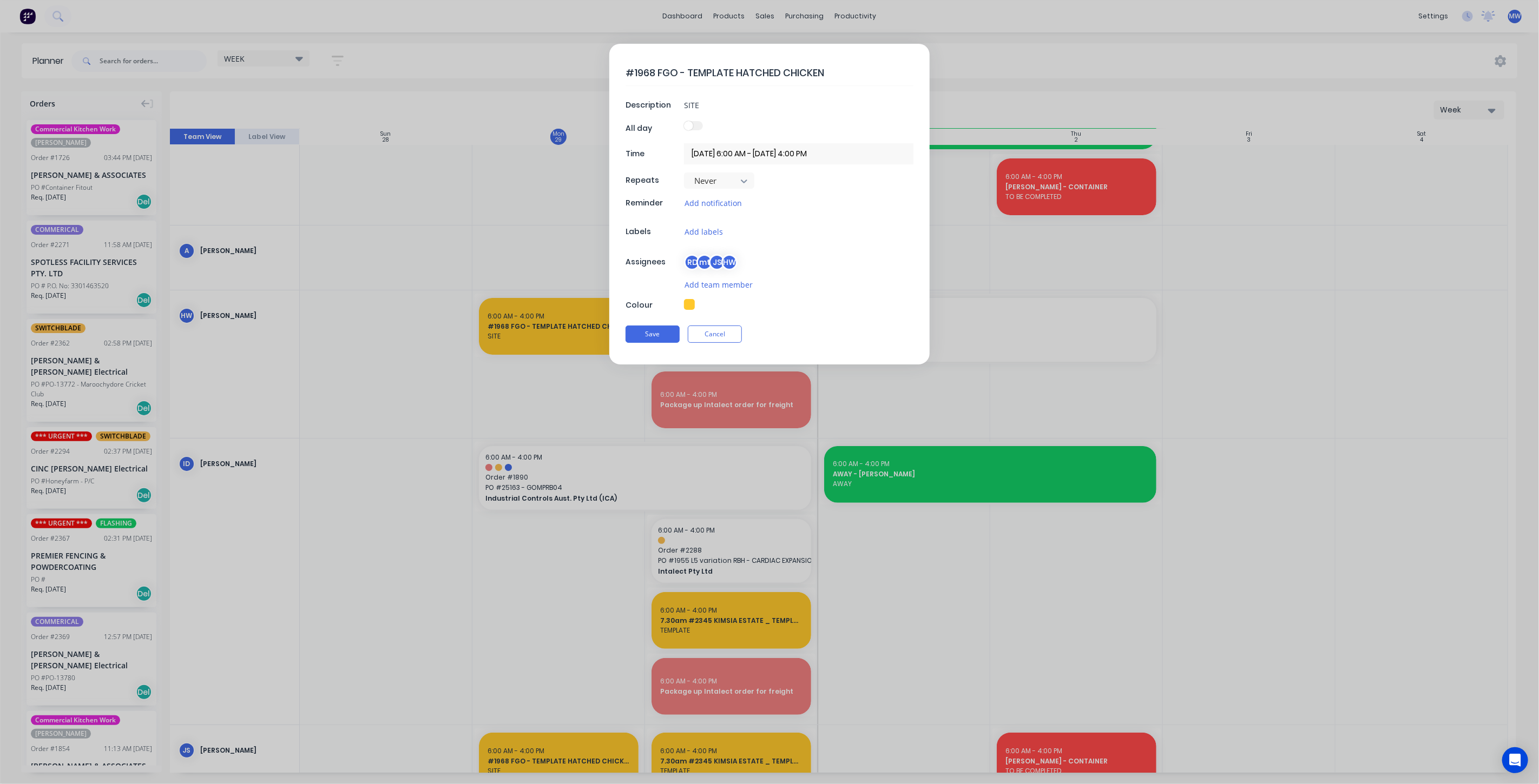
type textarea "x"
click at [896, 305] on div at bounding box center [798, 306] width 229 height 13
click at [714, 336] on button "Cancel" at bounding box center [715, 334] width 54 height 17
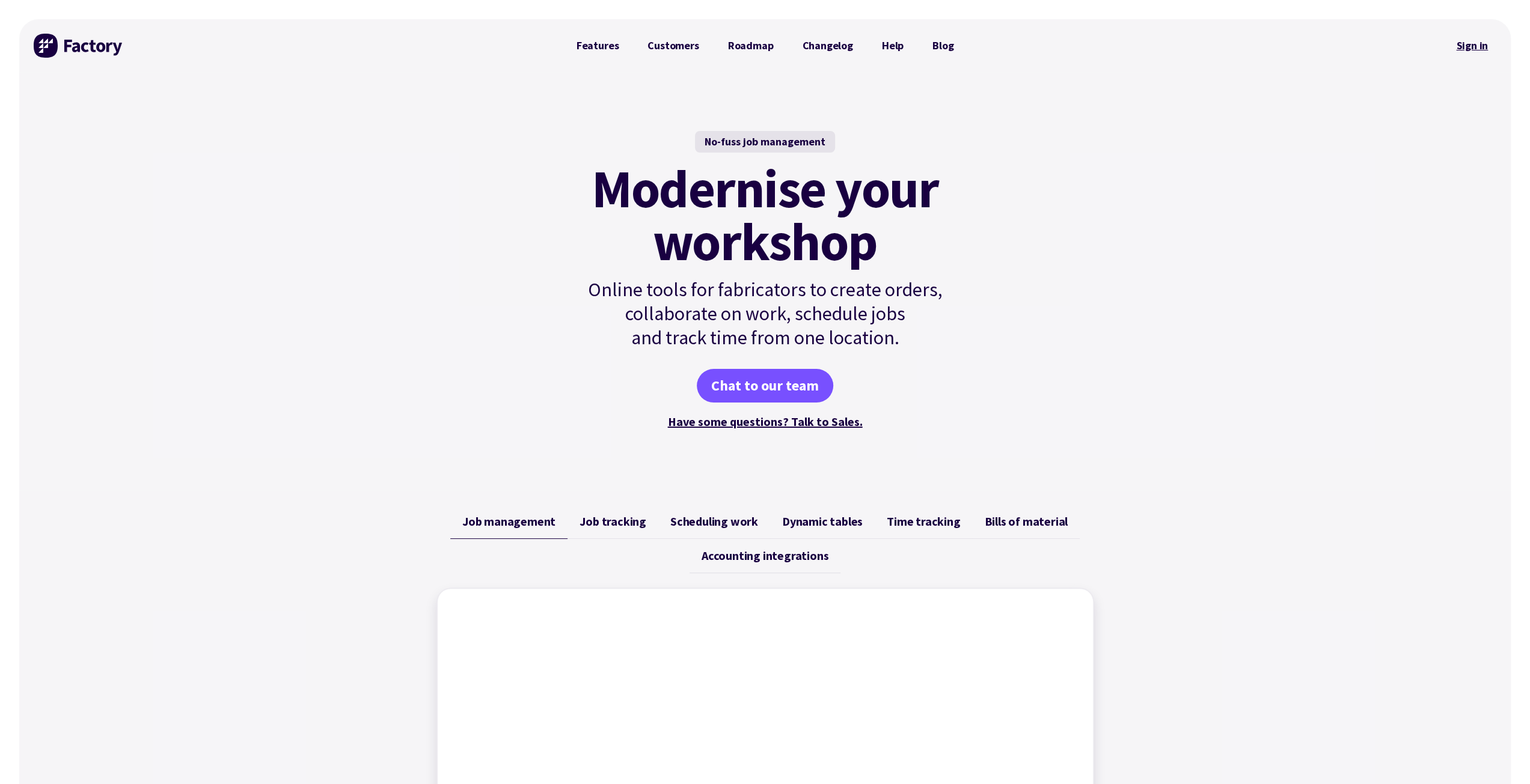
click at [1480, 48] on link "Sign in" at bounding box center [1472, 45] width 49 height 27
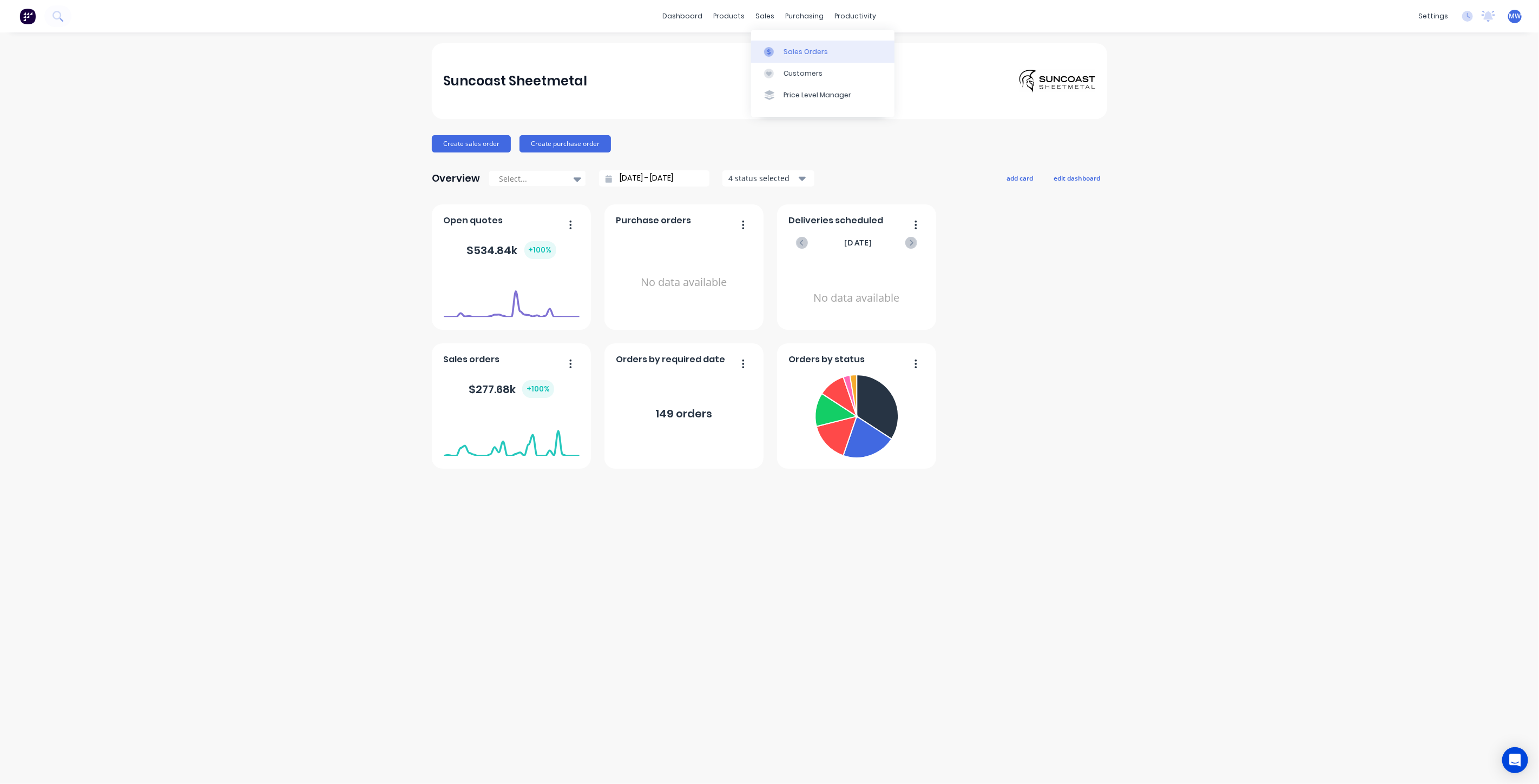
click at [784, 48] on div "Sales Orders" at bounding box center [806, 52] width 45 height 10
